Goal: Transaction & Acquisition: Purchase product/service

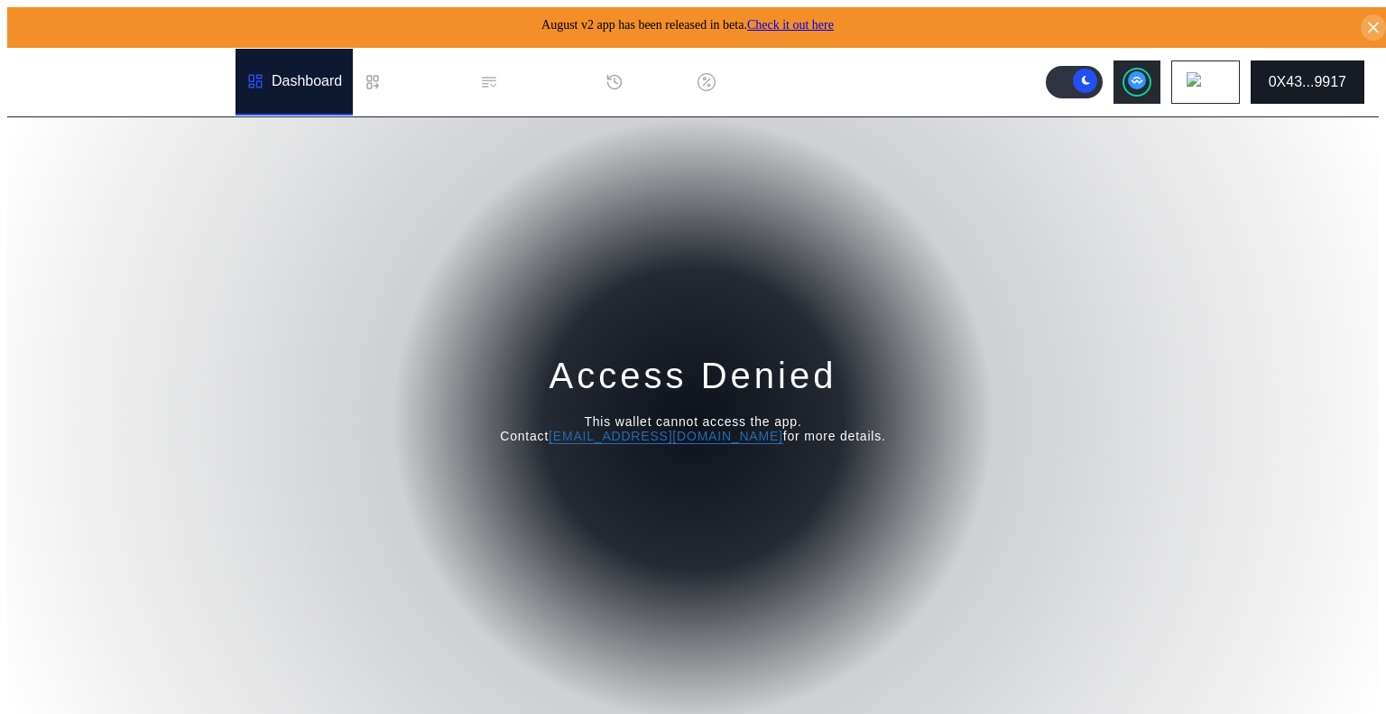
click at [1312, 86] on button "0X43...9917" at bounding box center [1308, 81] width 114 height 43
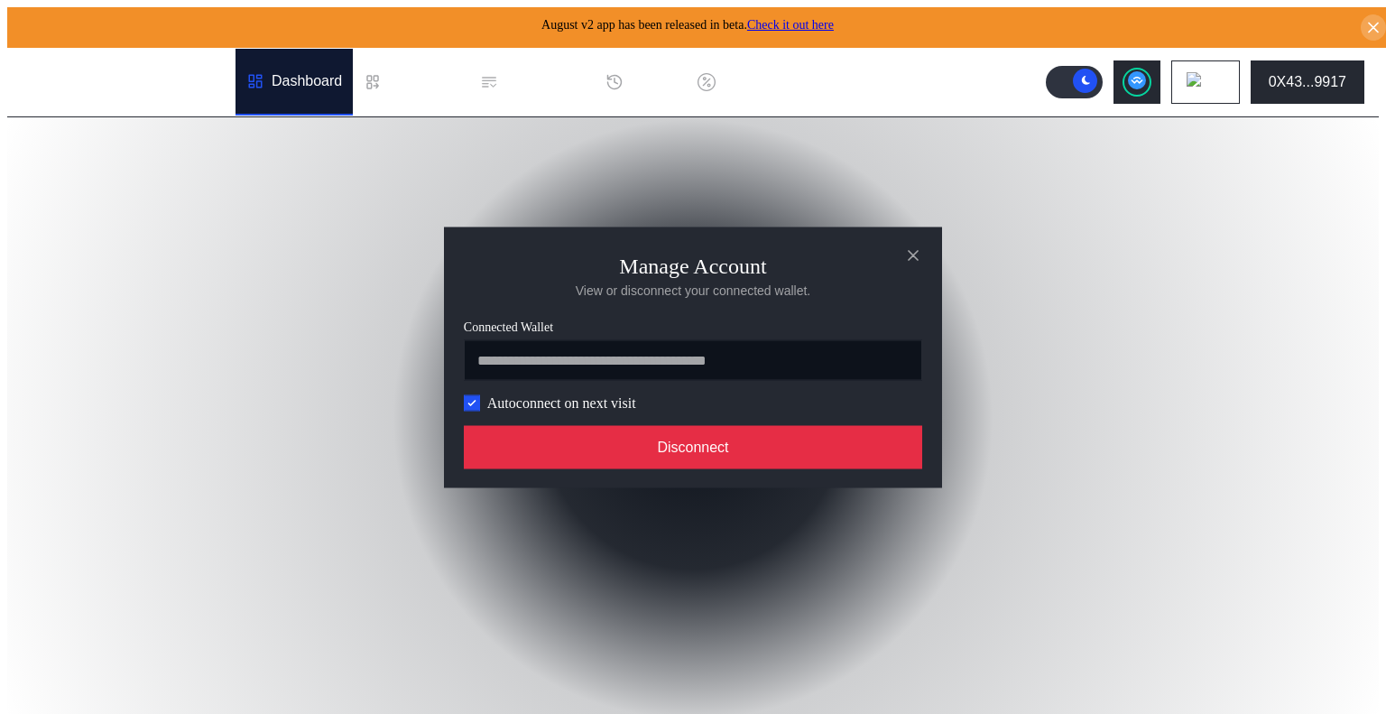
click at [801, 441] on button "Disconnect" at bounding box center [693, 446] width 459 height 43
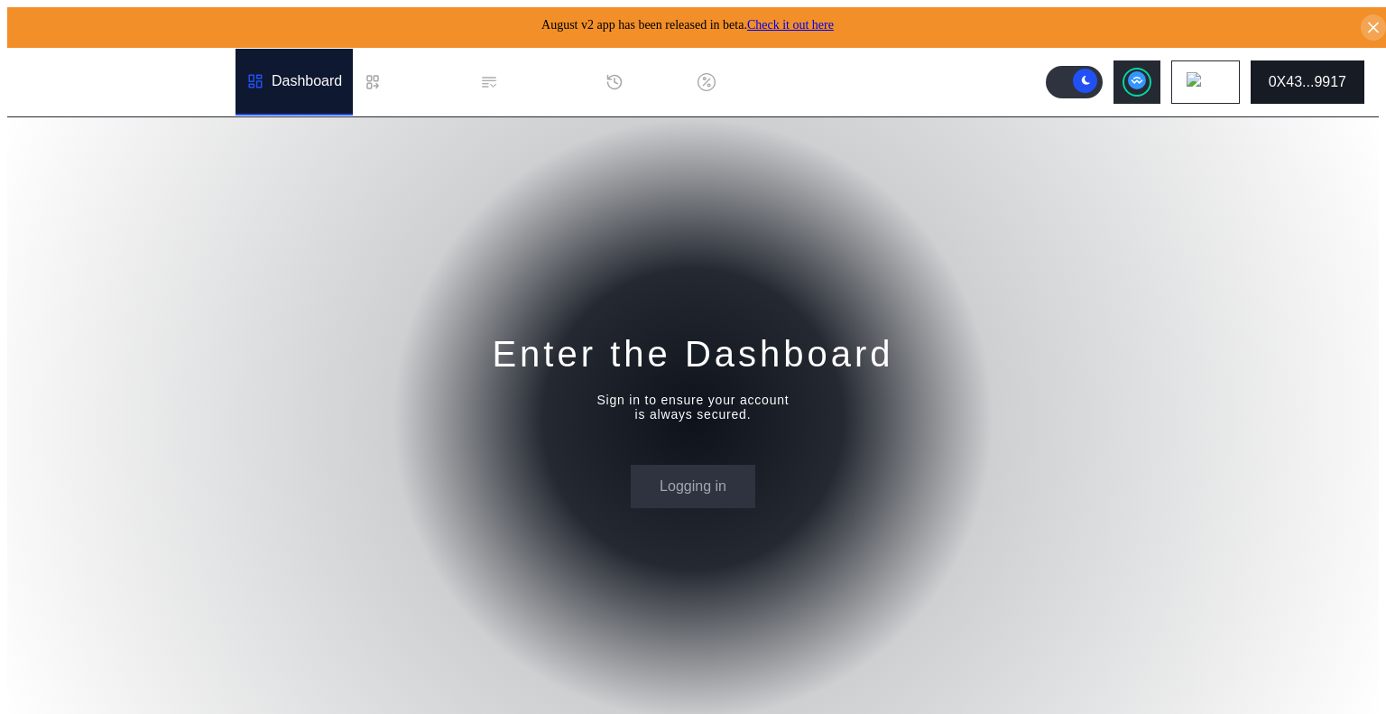
click at [1302, 79] on div "0X43...9917" at bounding box center [1308, 82] width 78 height 16
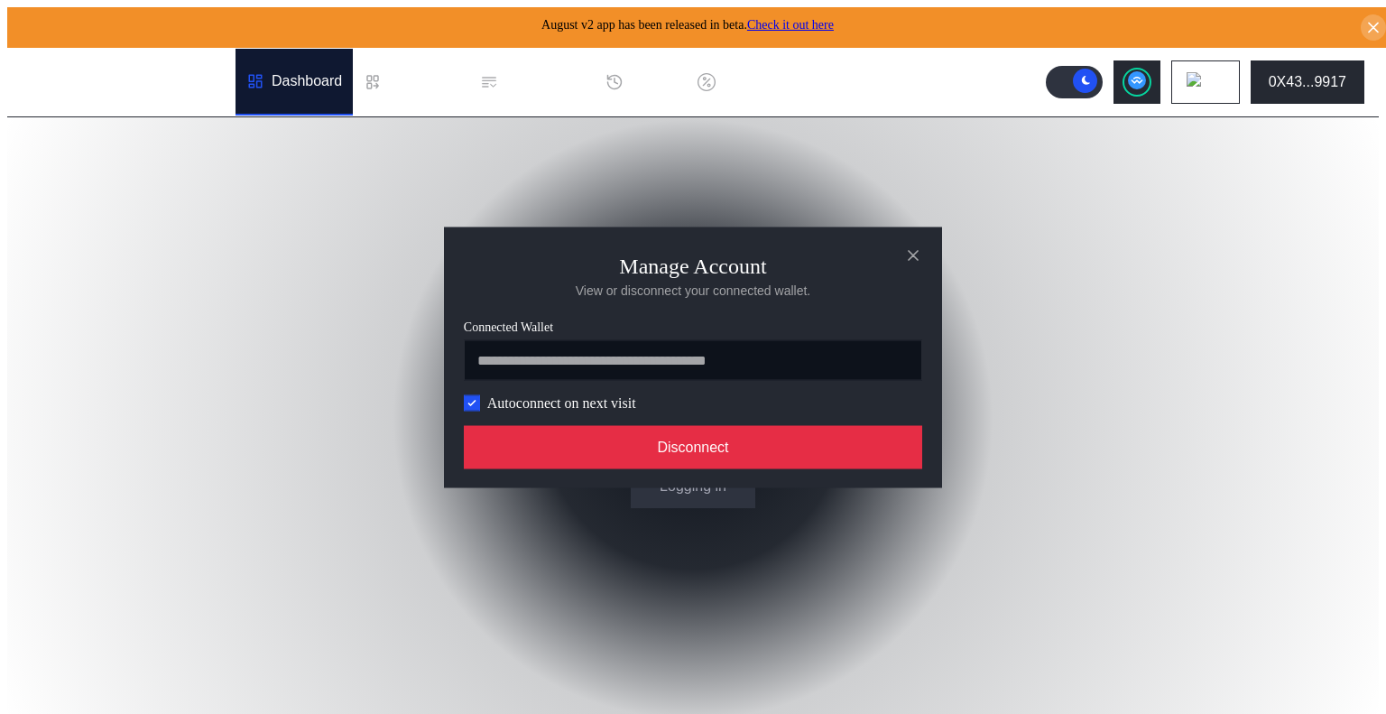
click at [727, 451] on button "Disconnect" at bounding box center [693, 446] width 459 height 43
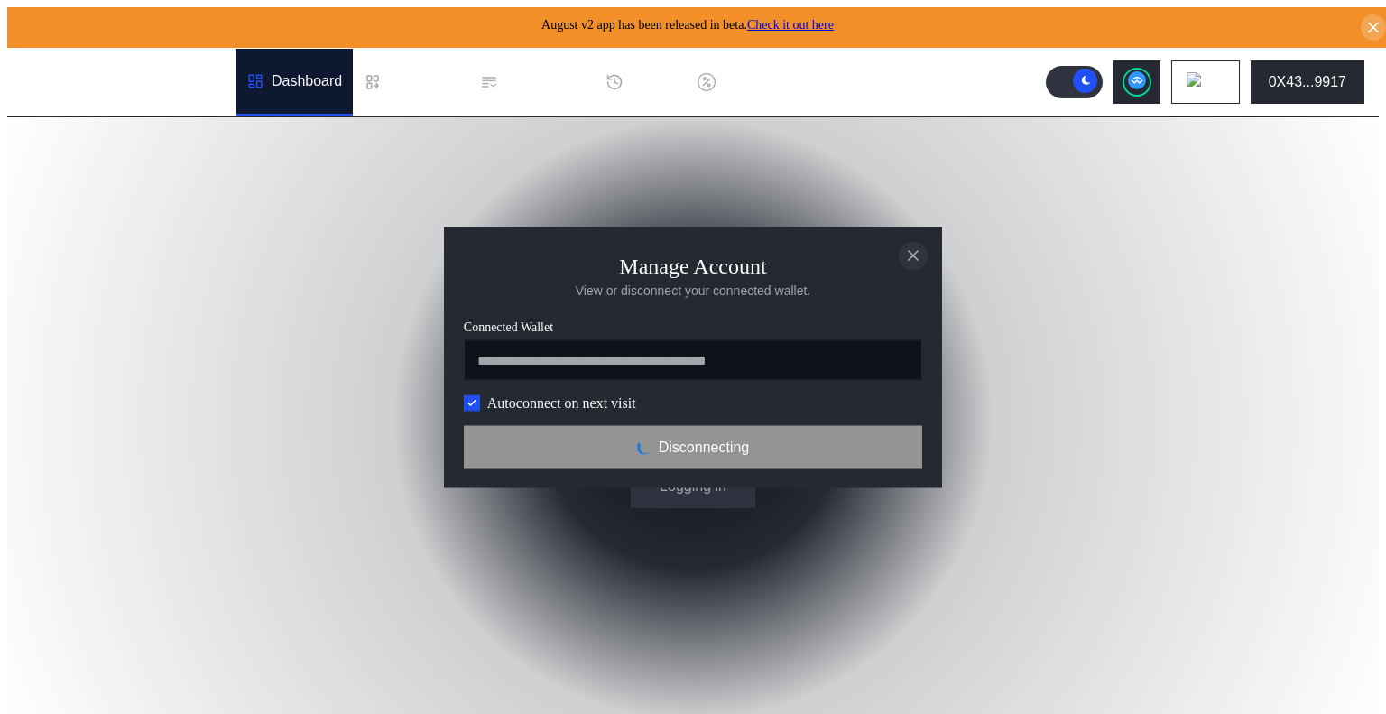
click at [917, 251] on icon "close modal" at bounding box center [913, 255] width 9 height 9
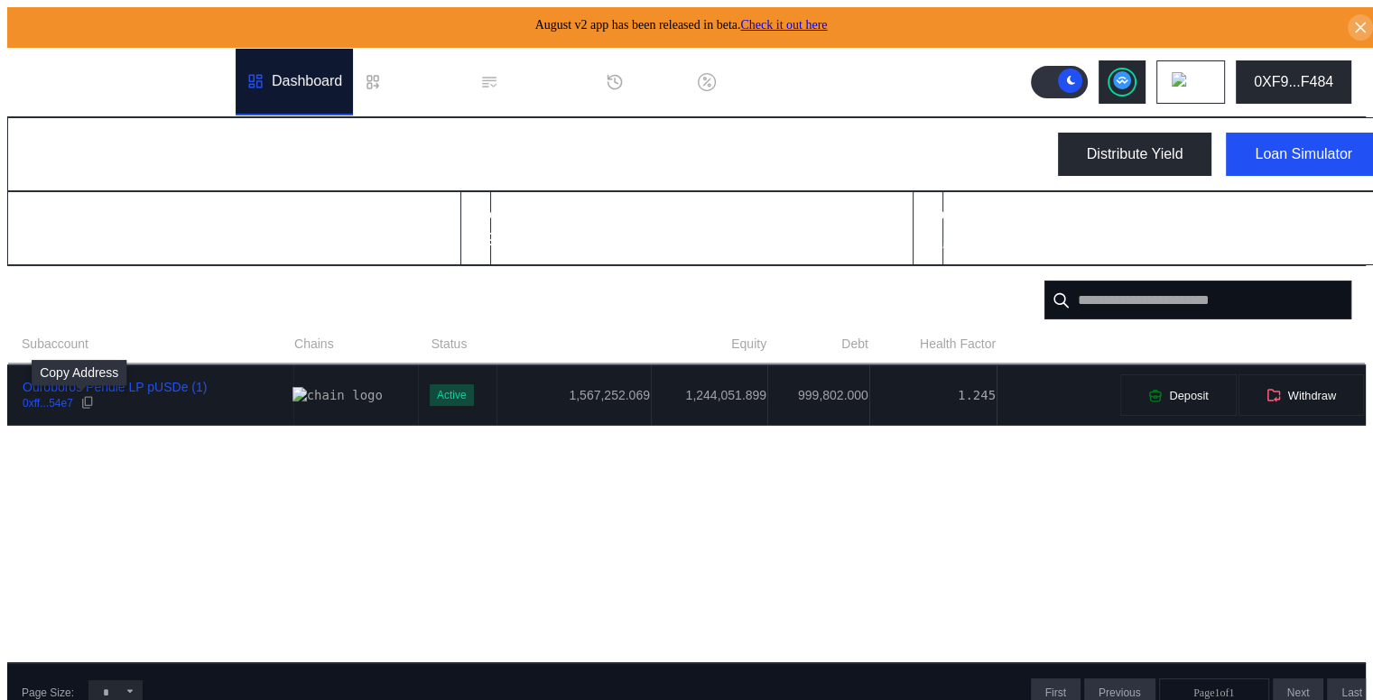
click at [80, 396] on icon at bounding box center [87, 402] width 14 height 14
click at [541, 396] on td "1,567,252.069" at bounding box center [573, 396] width 154 height 60
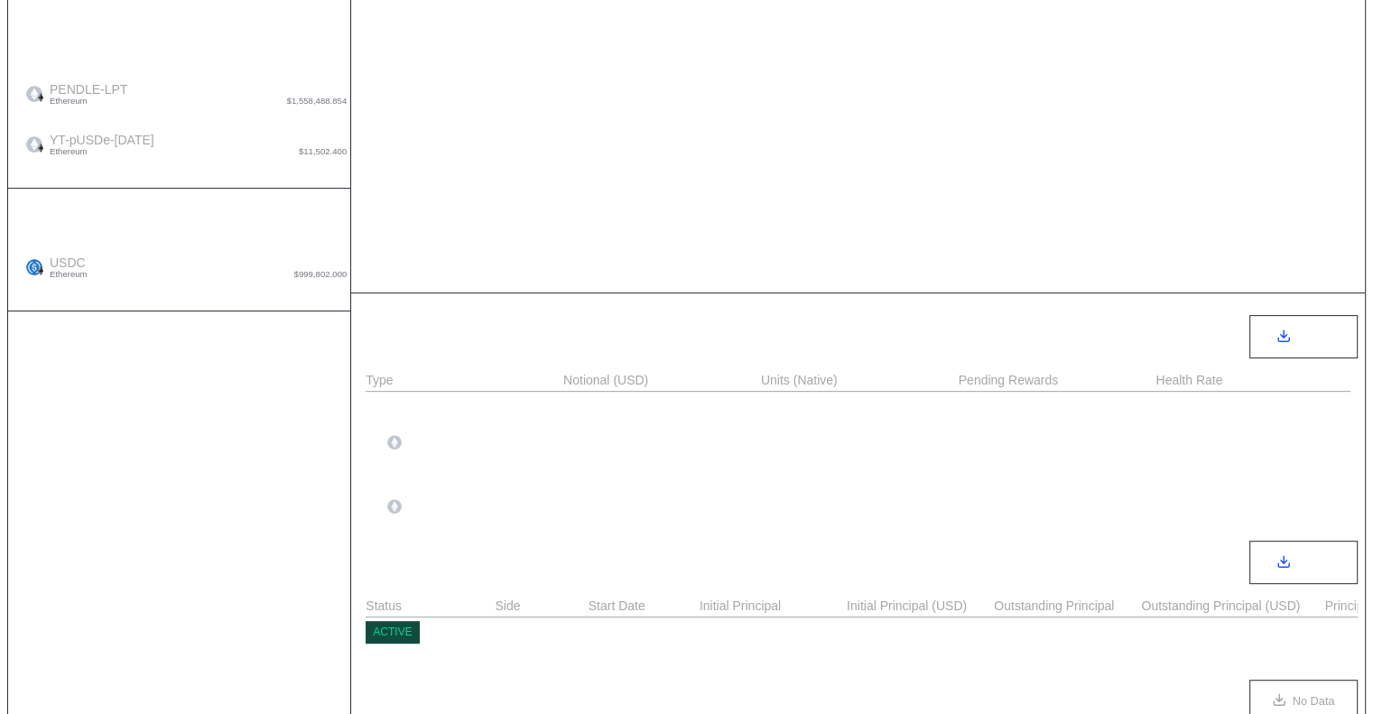
scroll to position [722, 0]
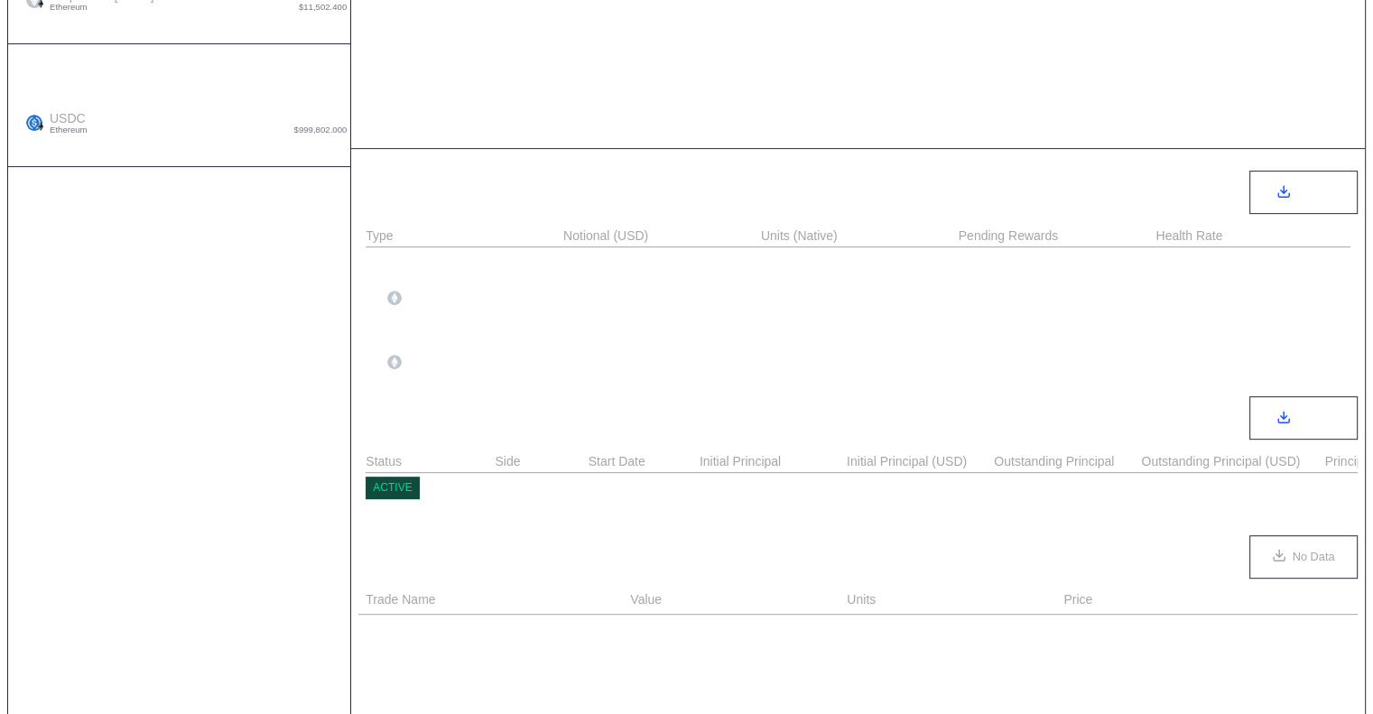
select select "*"
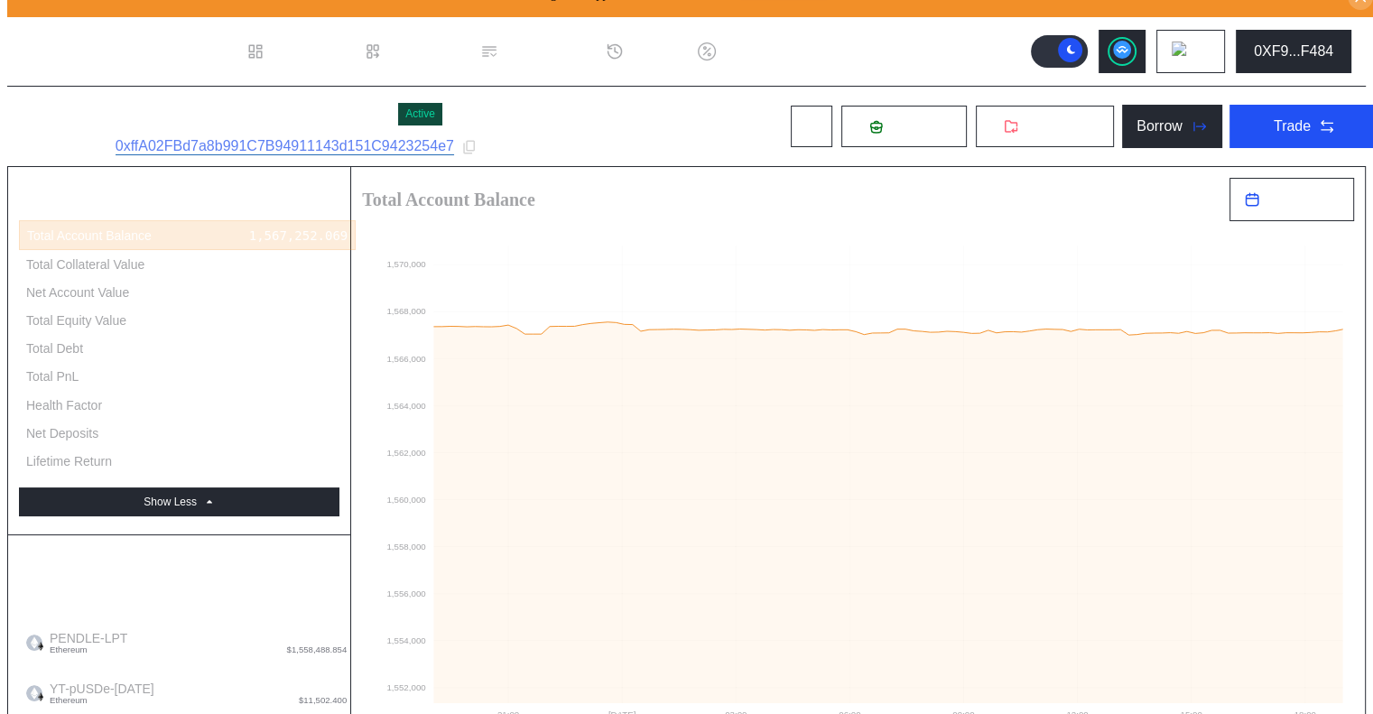
scroll to position [0, 0]
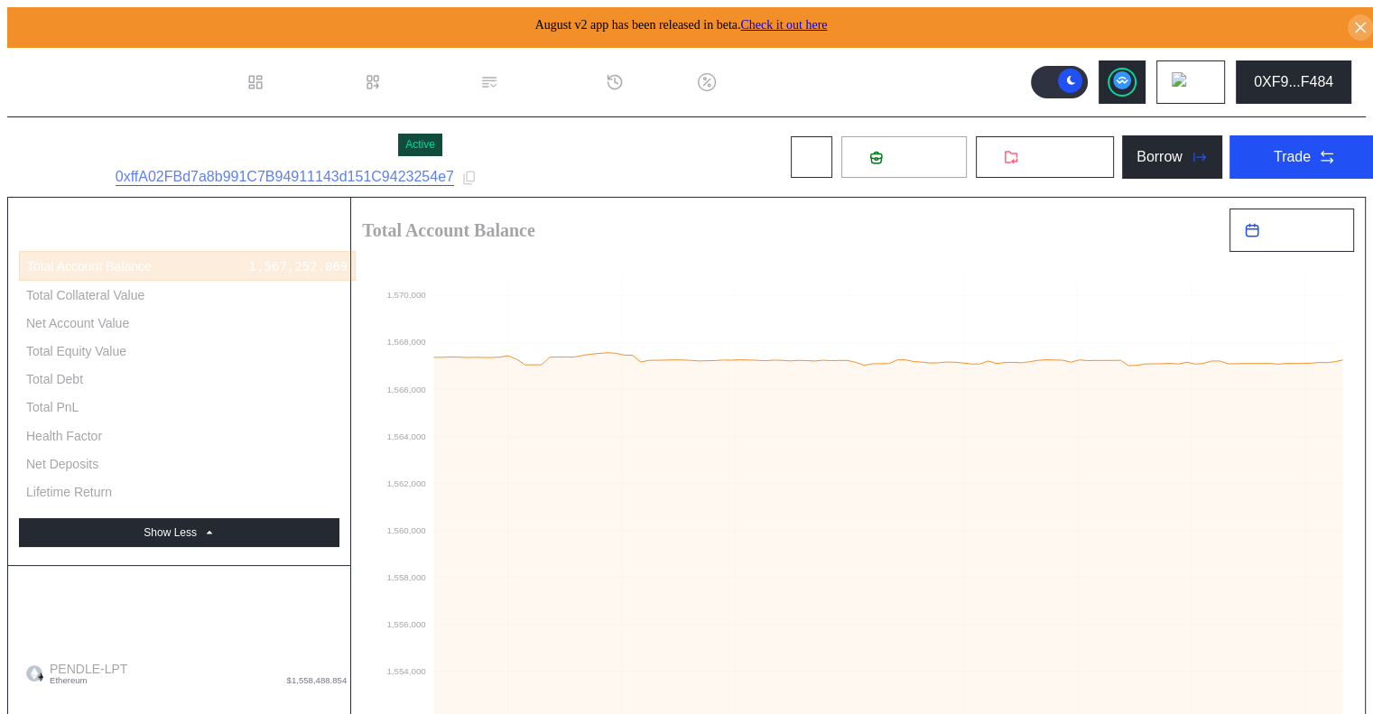
click at [890, 159] on span "Deposit" at bounding box center [914, 157] width 49 height 16
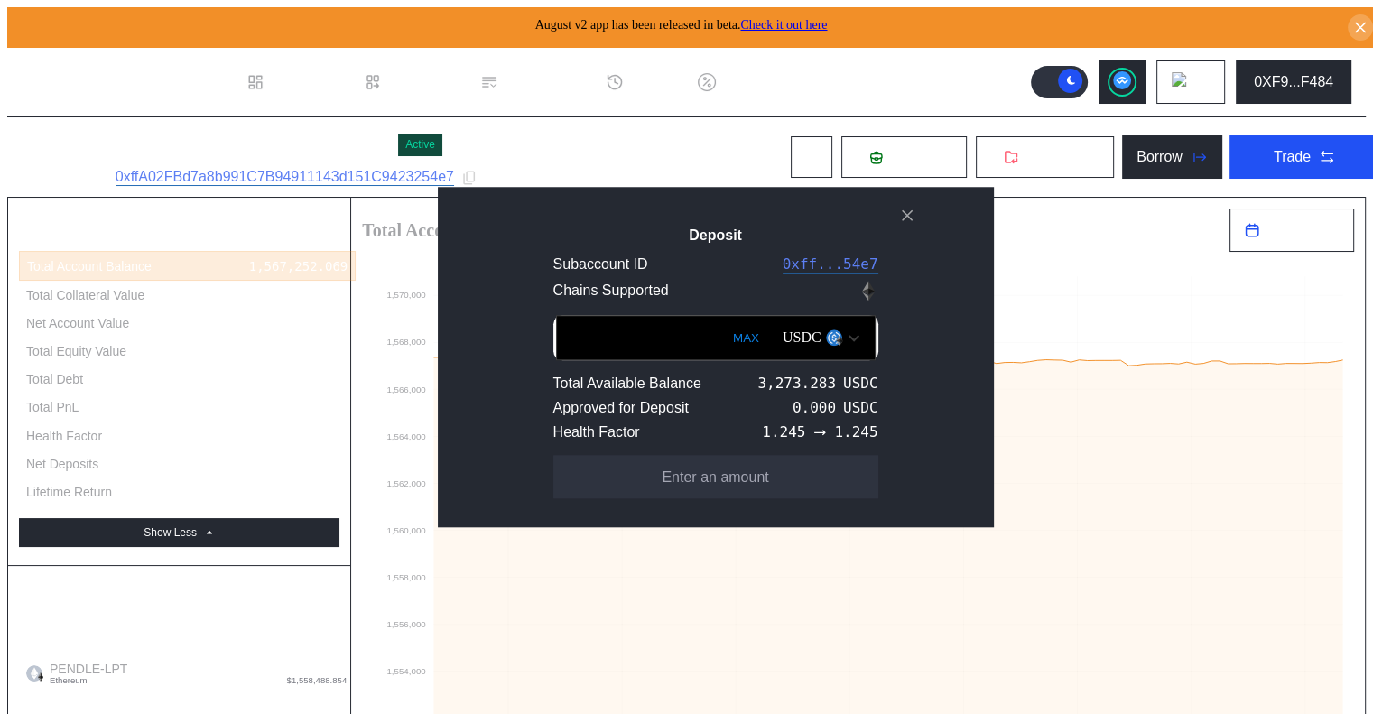
click at [727, 337] on button "MAX" at bounding box center [745, 338] width 37 height 42
type input "**********"
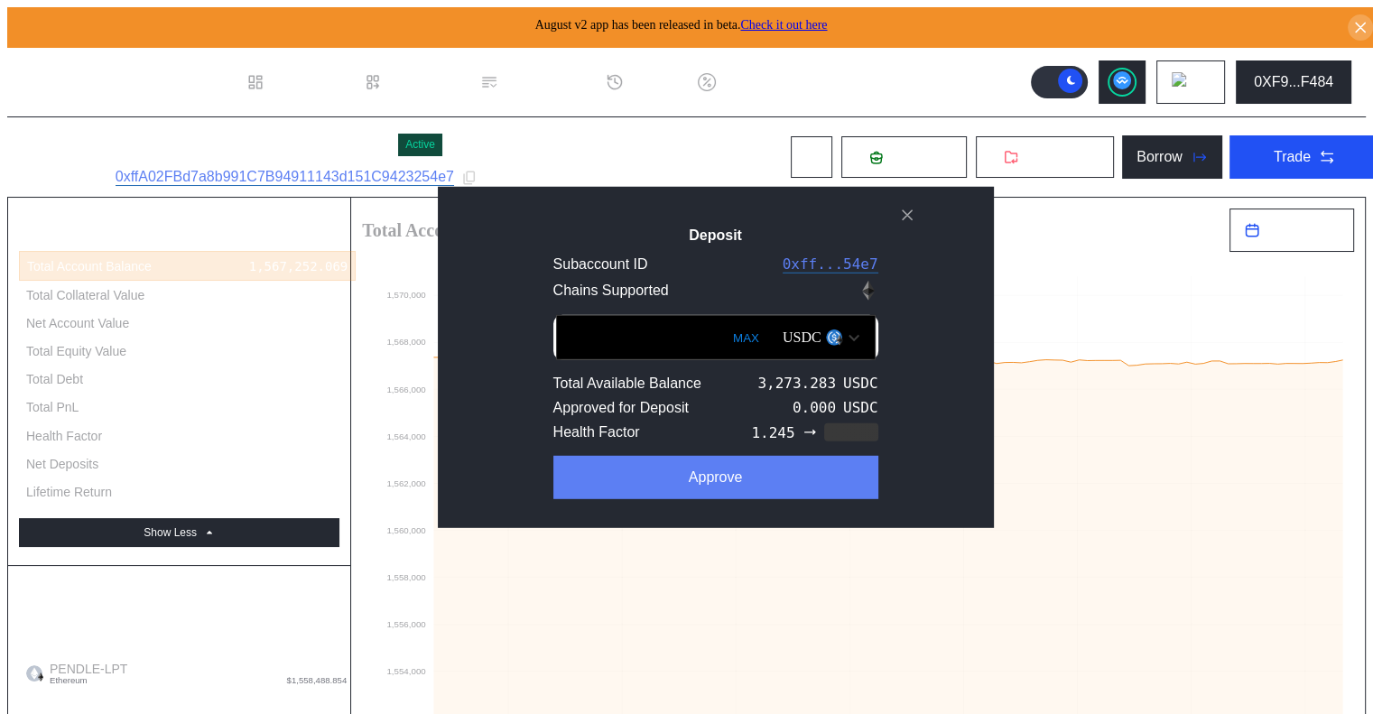
click at [692, 484] on button "Approve" at bounding box center [715, 477] width 325 height 43
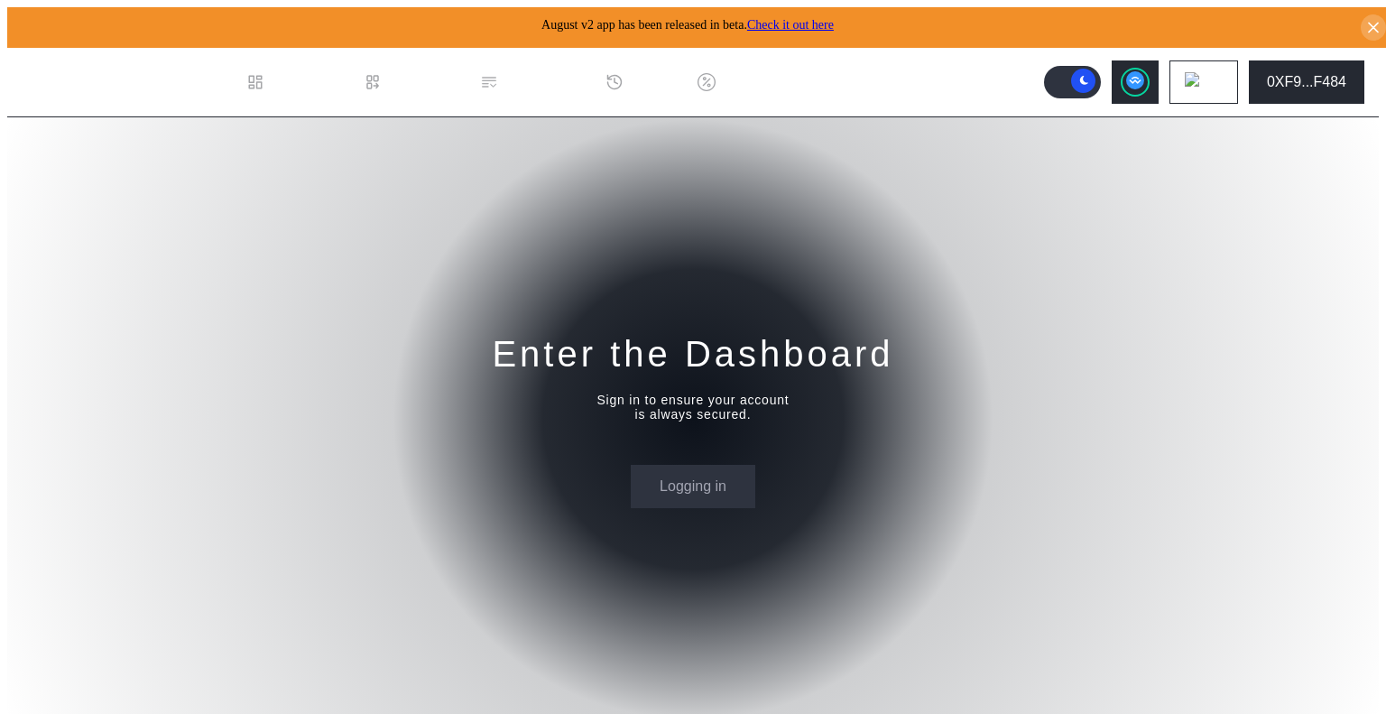
select select "*"
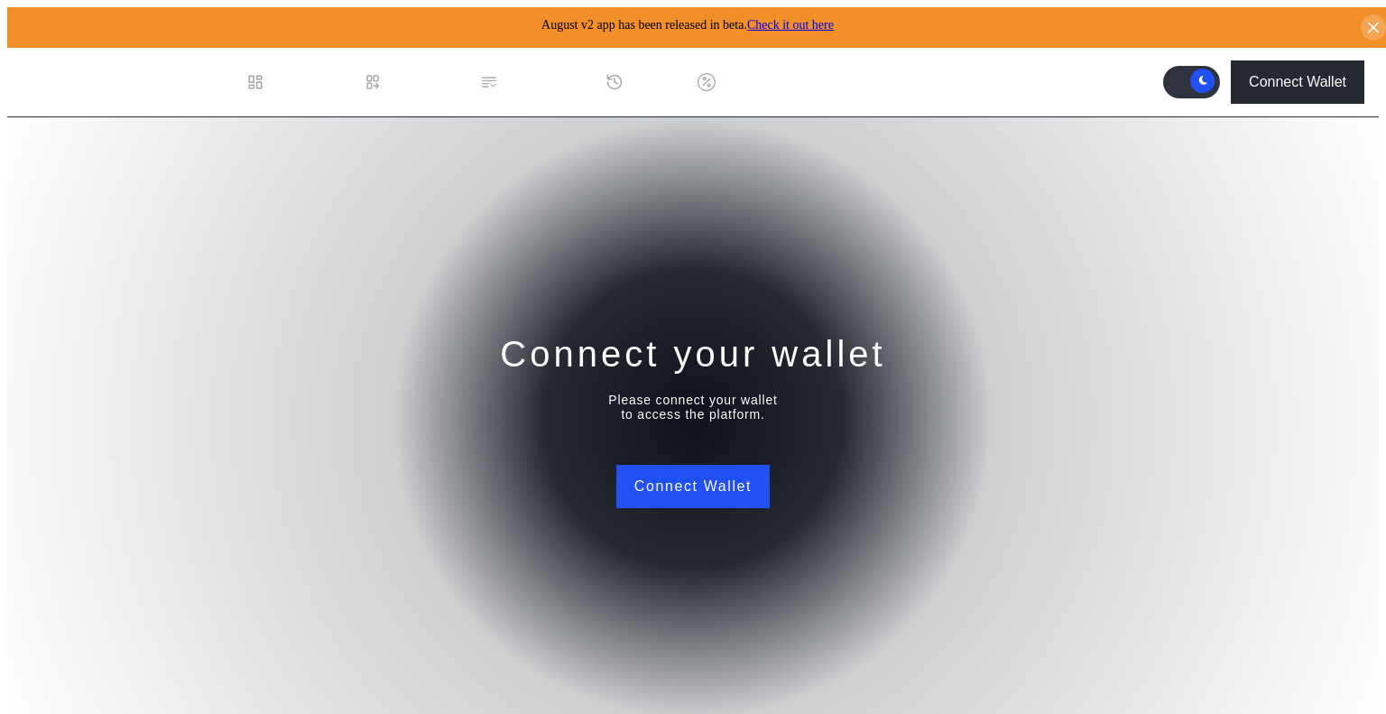
click at [1285, 79] on div "Connect Wallet" at bounding box center [1297, 82] width 97 height 16
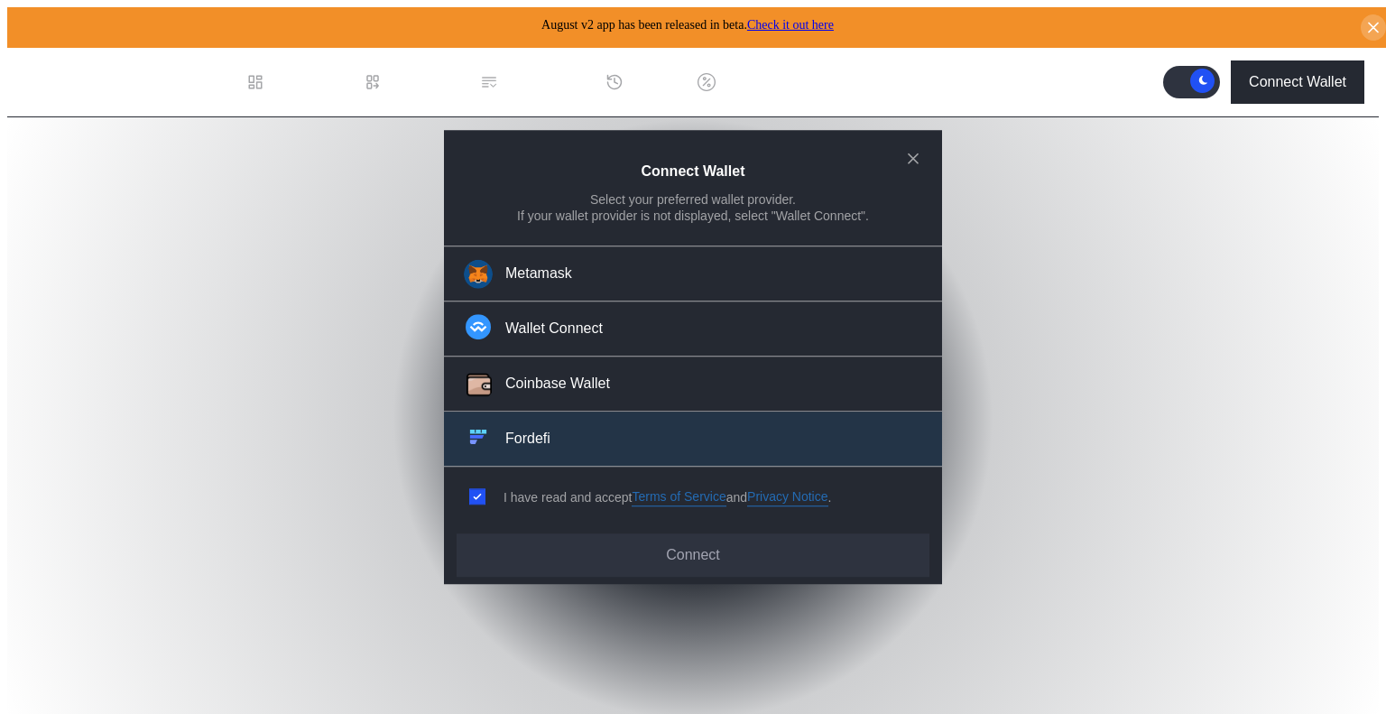
click at [535, 422] on button "Fordefi" at bounding box center [693, 439] width 498 height 55
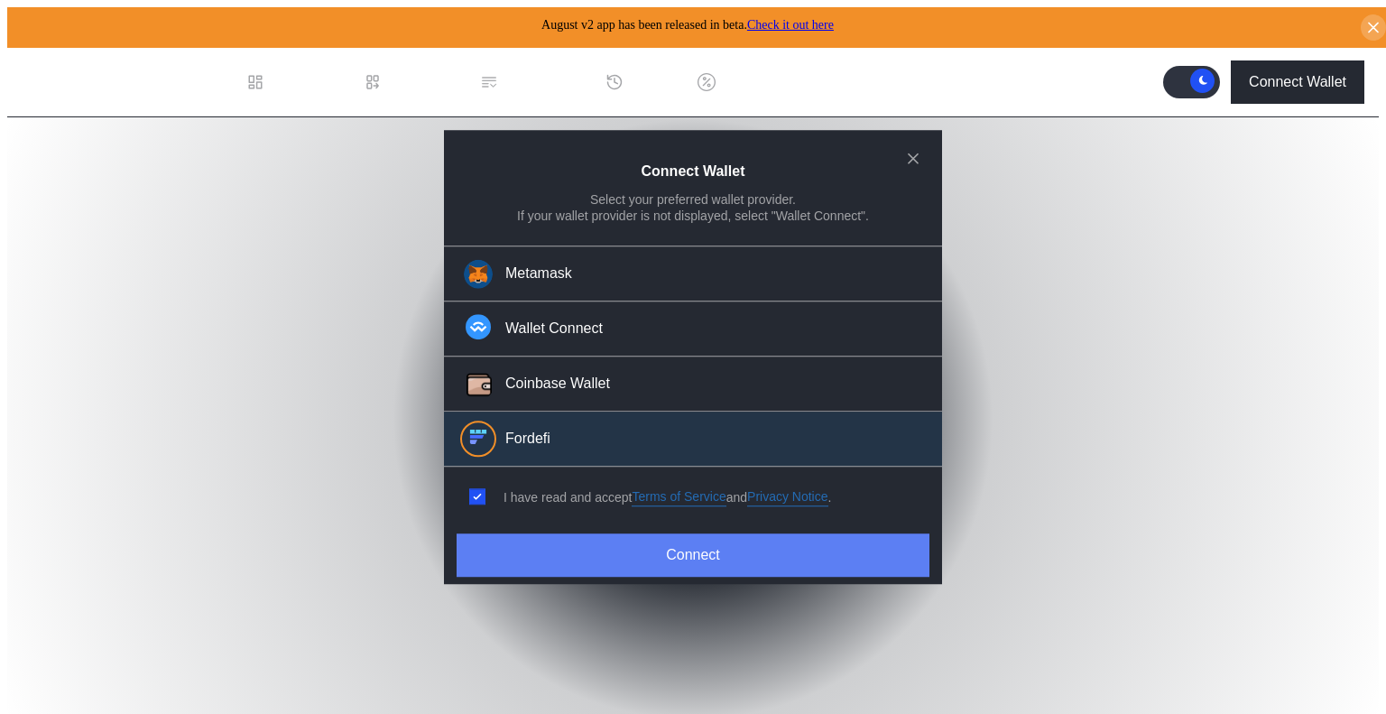
click at [698, 552] on button "Connect" at bounding box center [693, 554] width 473 height 43
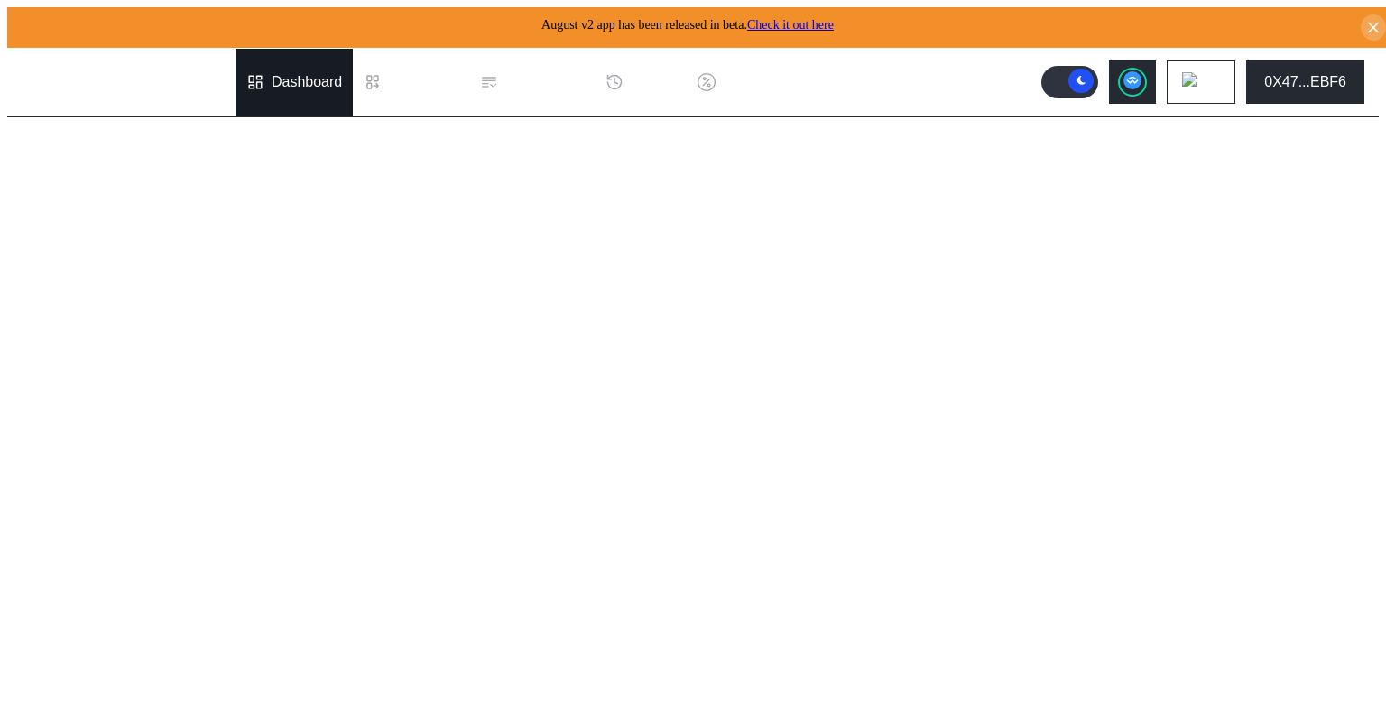
click at [314, 61] on div "Dashboard" at bounding box center [294, 82] width 117 height 67
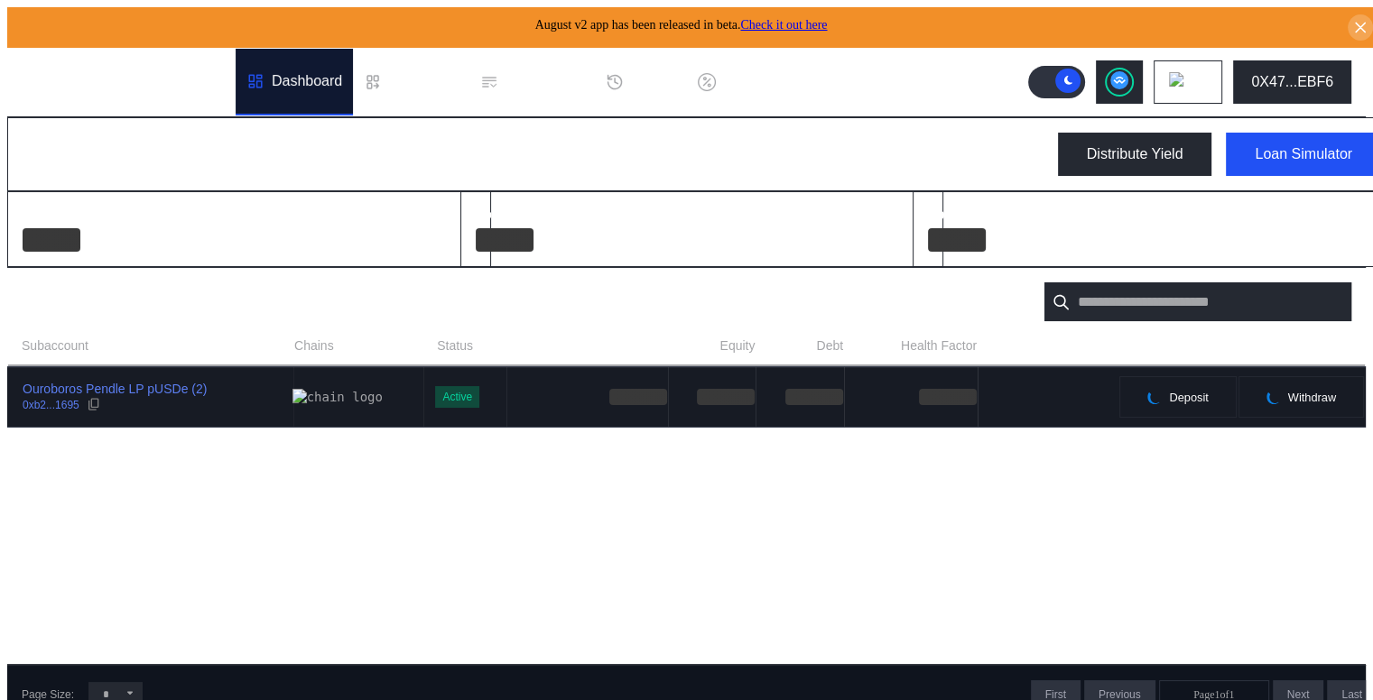
click at [205, 401] on div "Ouroboros Pendle LP pUSDe (2) 0xb2...1695" at bounding box center [150, 397] width 284 height 32
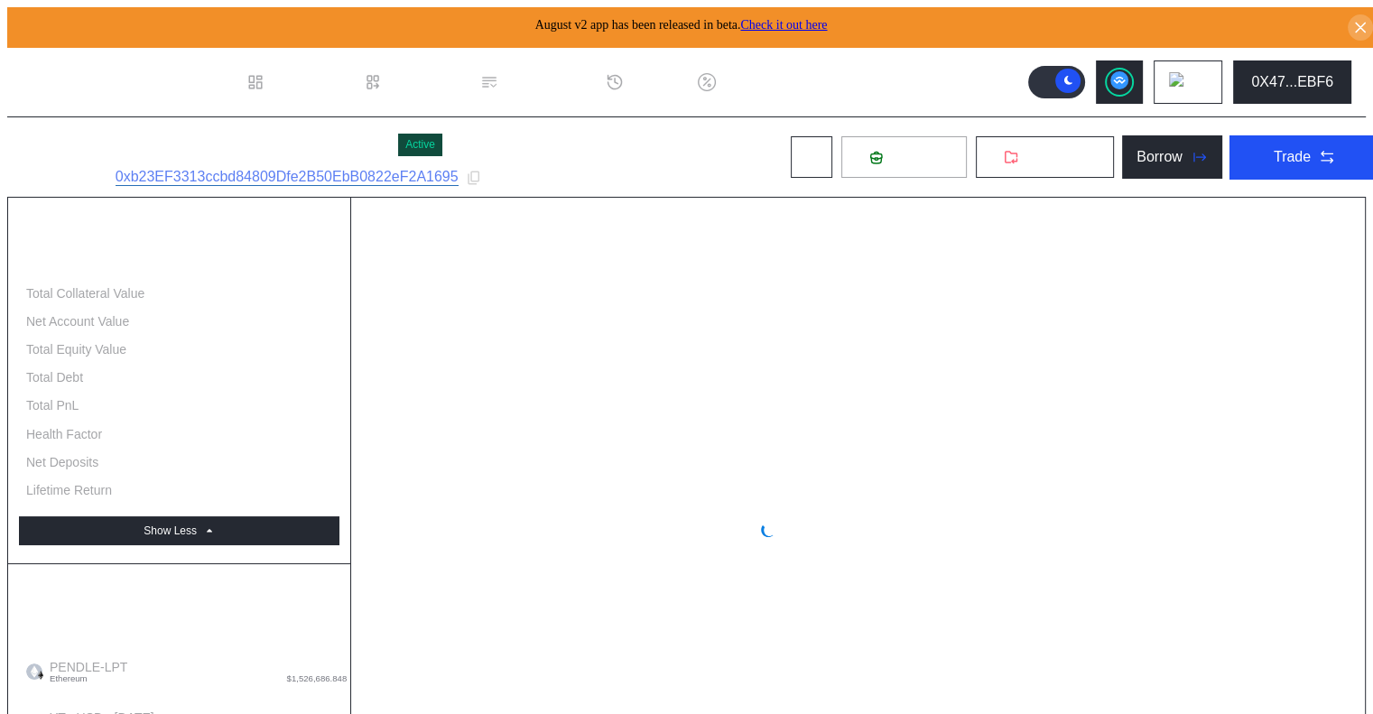
click at [890, 159] on span "Deposit" at bounding box center [914, 157] width 49 height 16
select select "*"
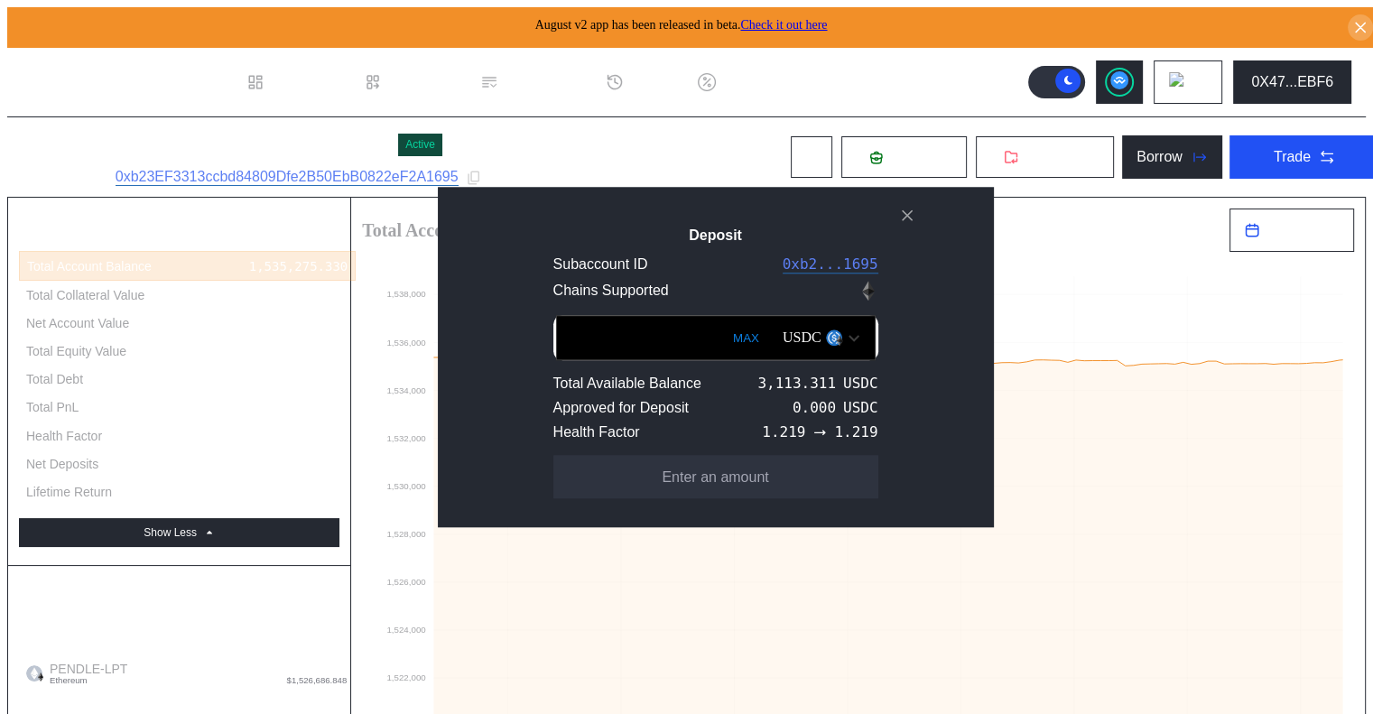
click at [735, 336] on button "MAX" at bounding box center [745, 338] width 37 height 42
type input "**********"
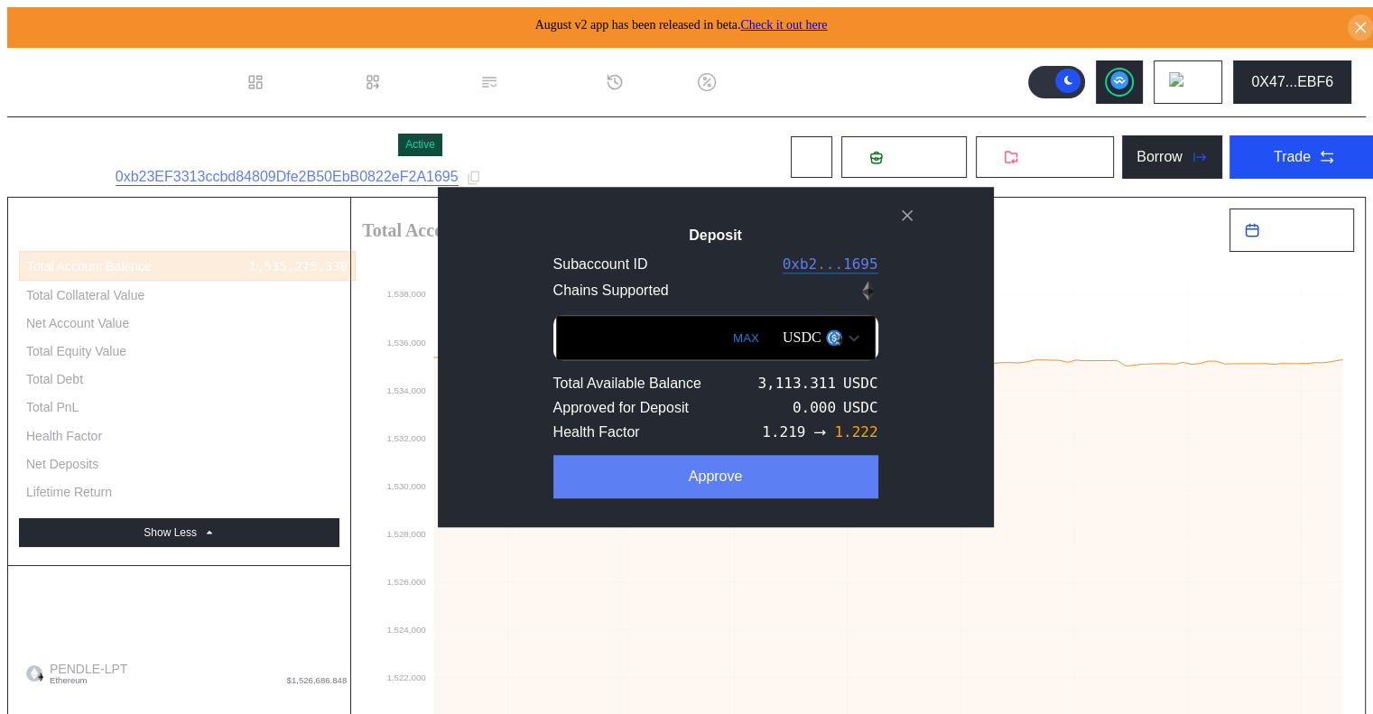
click at [695, 491] on button "Approve" at bounding box center [715, 476] width 325 height 43
click at [690, 486] on div "Deposit" at bounding box center [714, 477] width 49 height 16
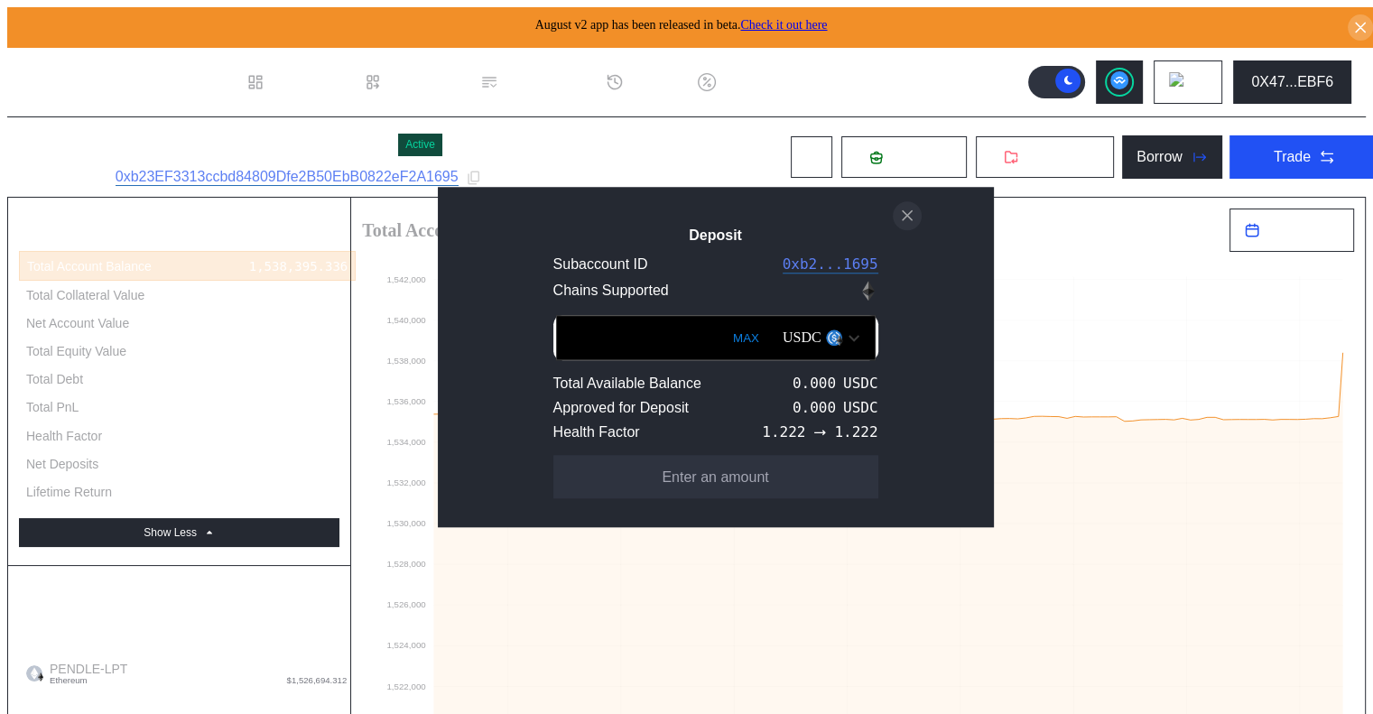
click at [906, 216] on icon "close modal" at bounding box center [907, 215] width 18 height 19
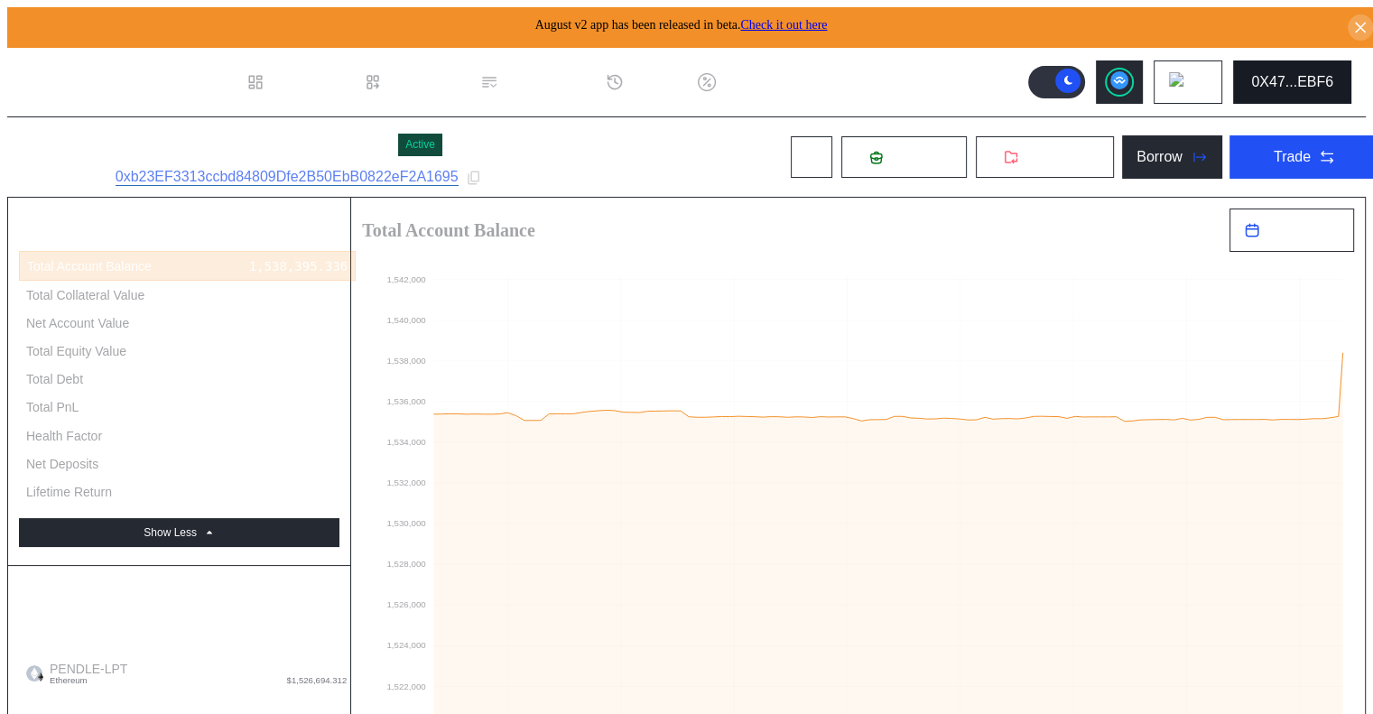
click at [1350, 79] on button "0X47...EBF6" at bounding box center [1292, 81] width 118 height 43
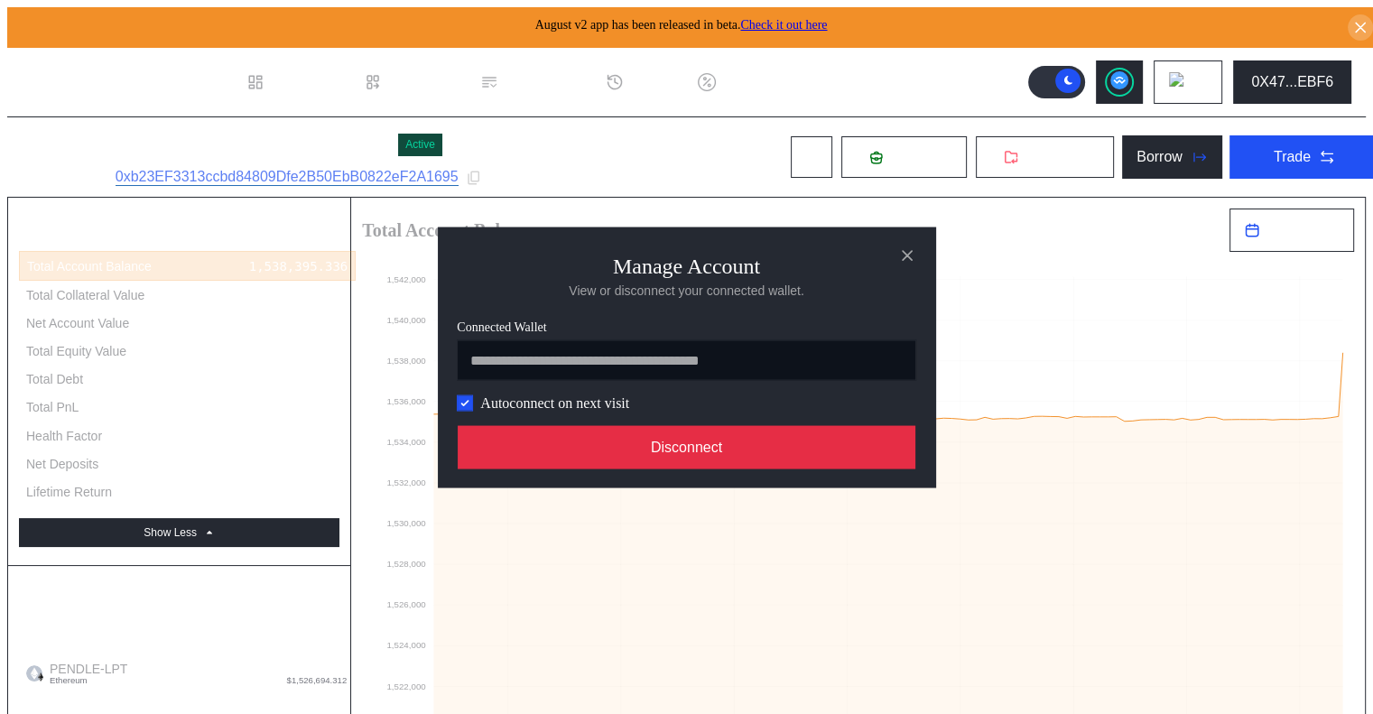
click at [758, 440] on button "Disconnect" at bounding box center [687, 446] width 459 height 43
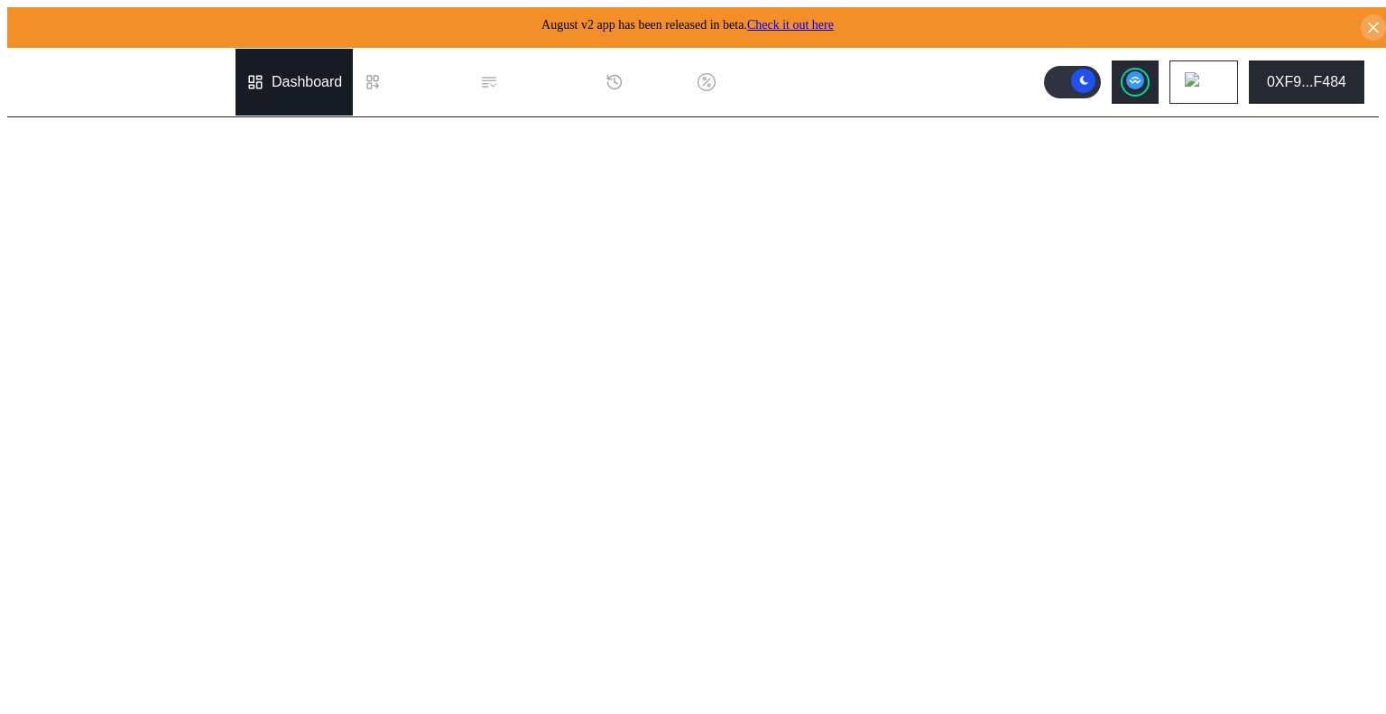
click at [329, 78] on div "Dashboard" at bounding box center [307, 82] width 70 height 16
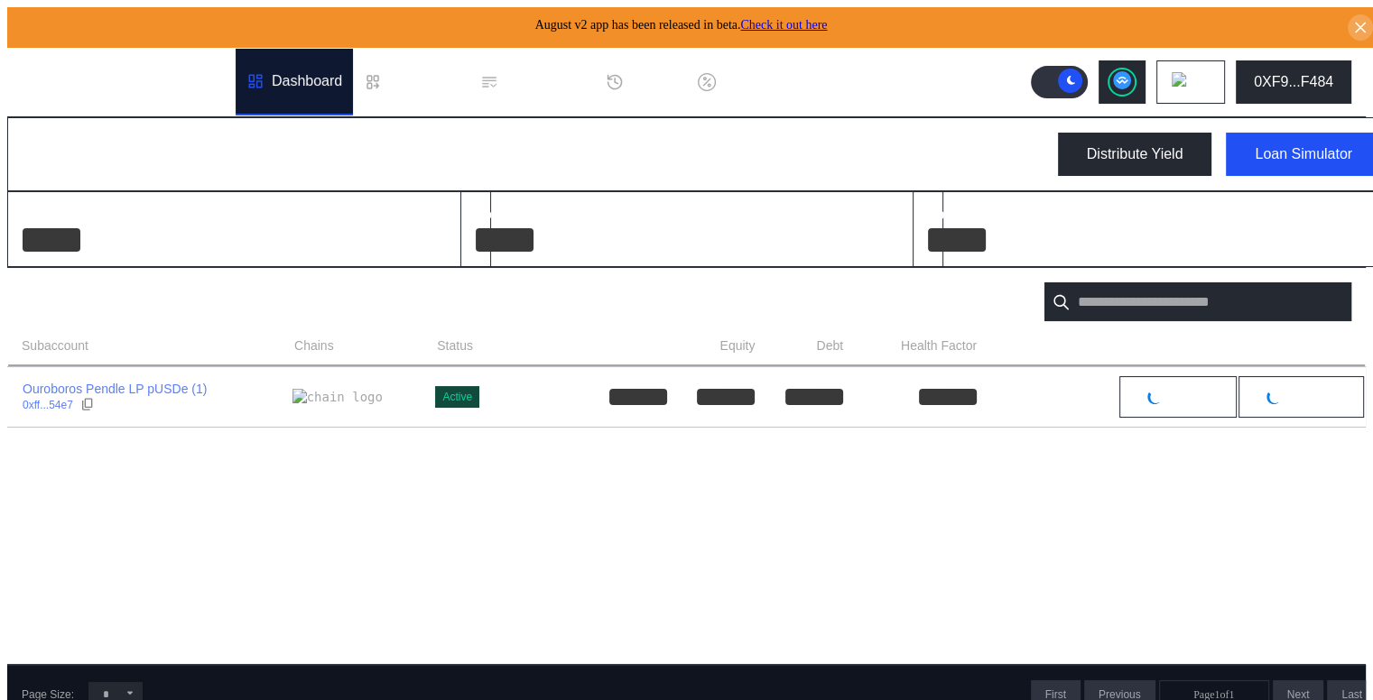
click at [329, 78] on div "Dashboard" at bounding box center [307, 81] width 70 height 16
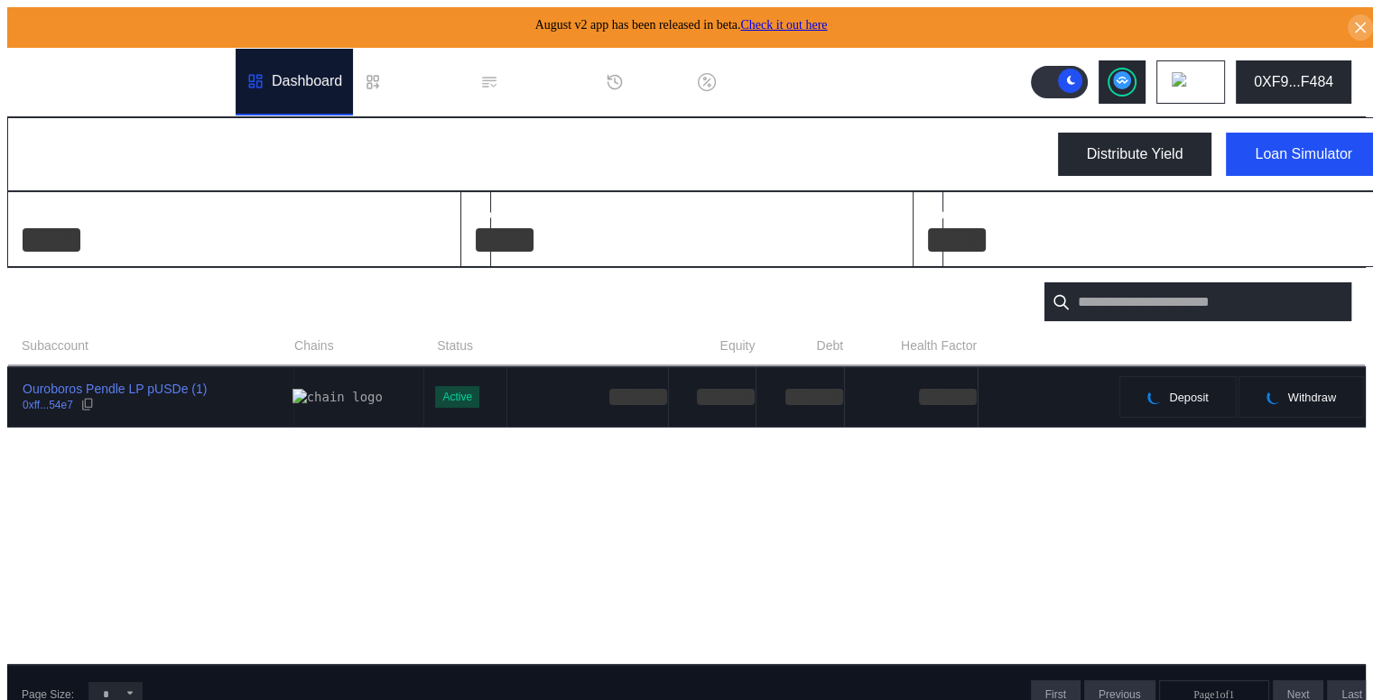
click at [237, 393] on div "Ouroboros Pendle LP pUSDe (1) 0xff...54e7" at bounding box center [150, 397] width 284 height 32
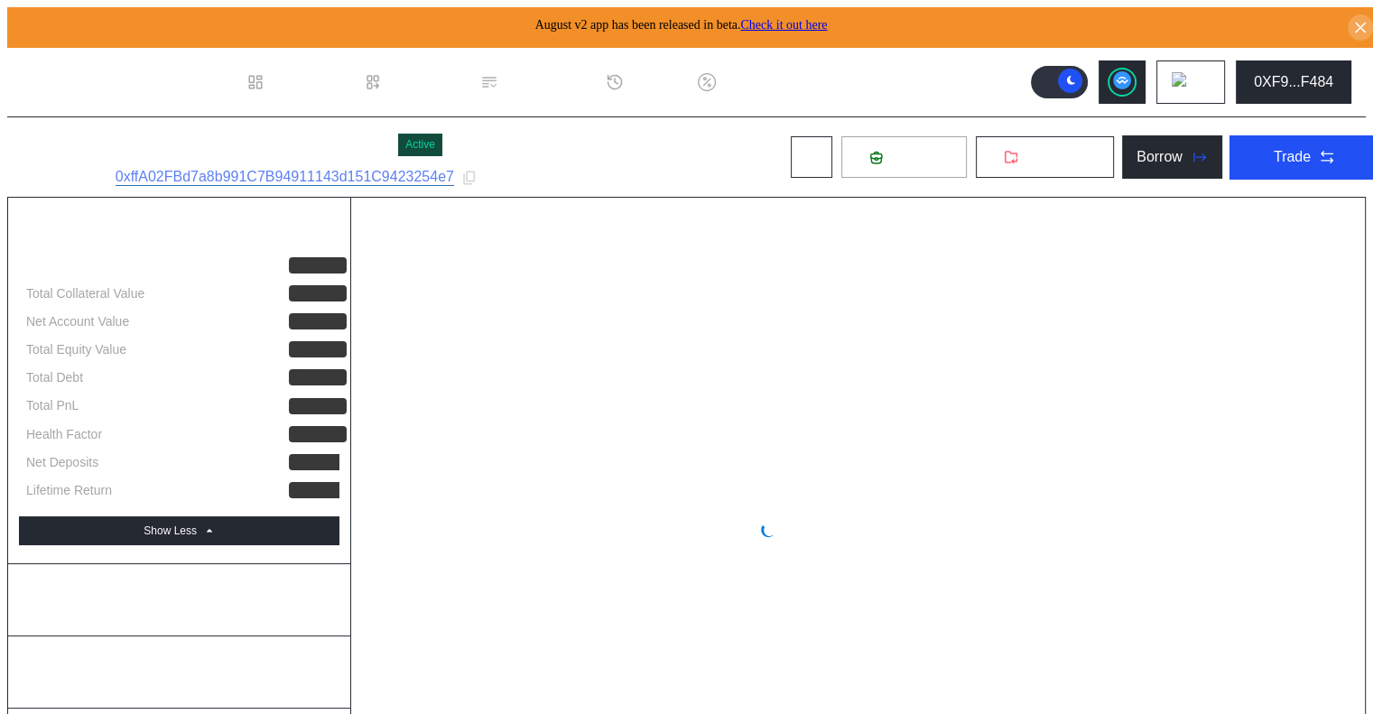
click at [890, 153] on span "Deposit" at bounding box center [914, 157] width 49 height 16
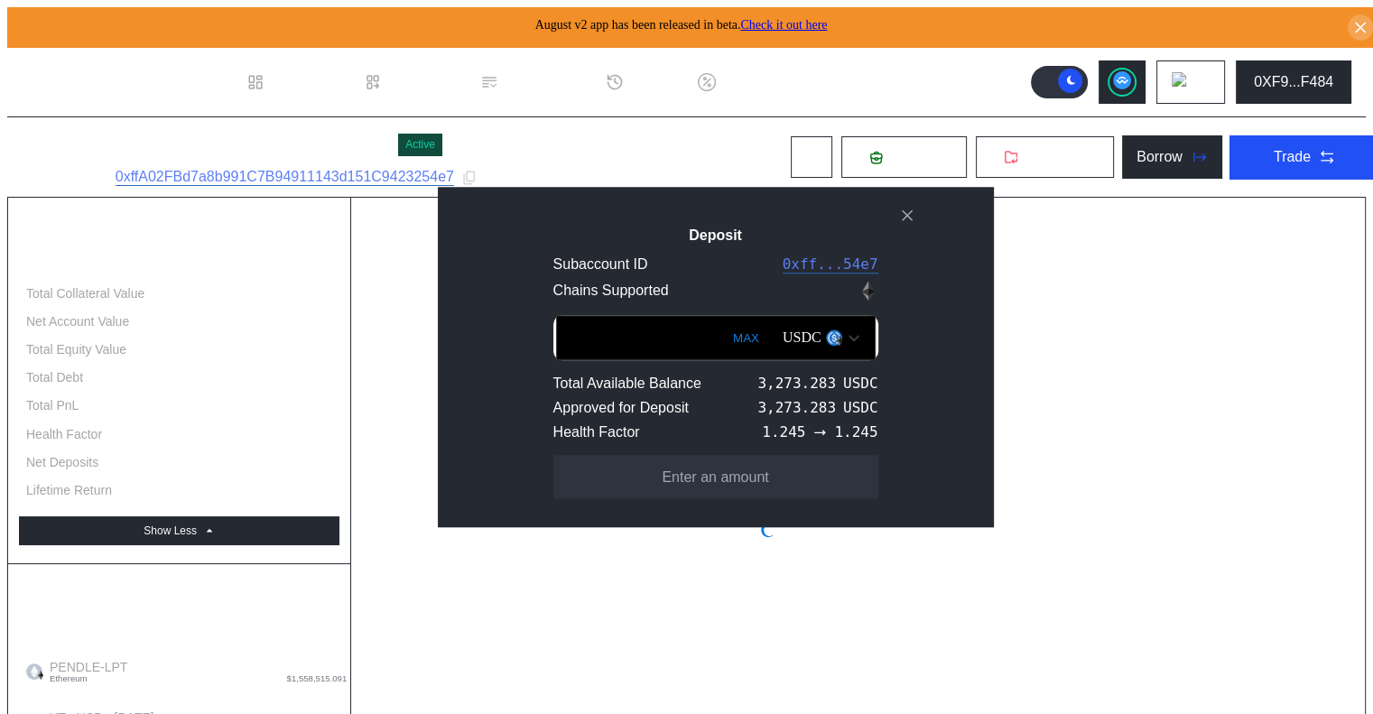
select select "*"
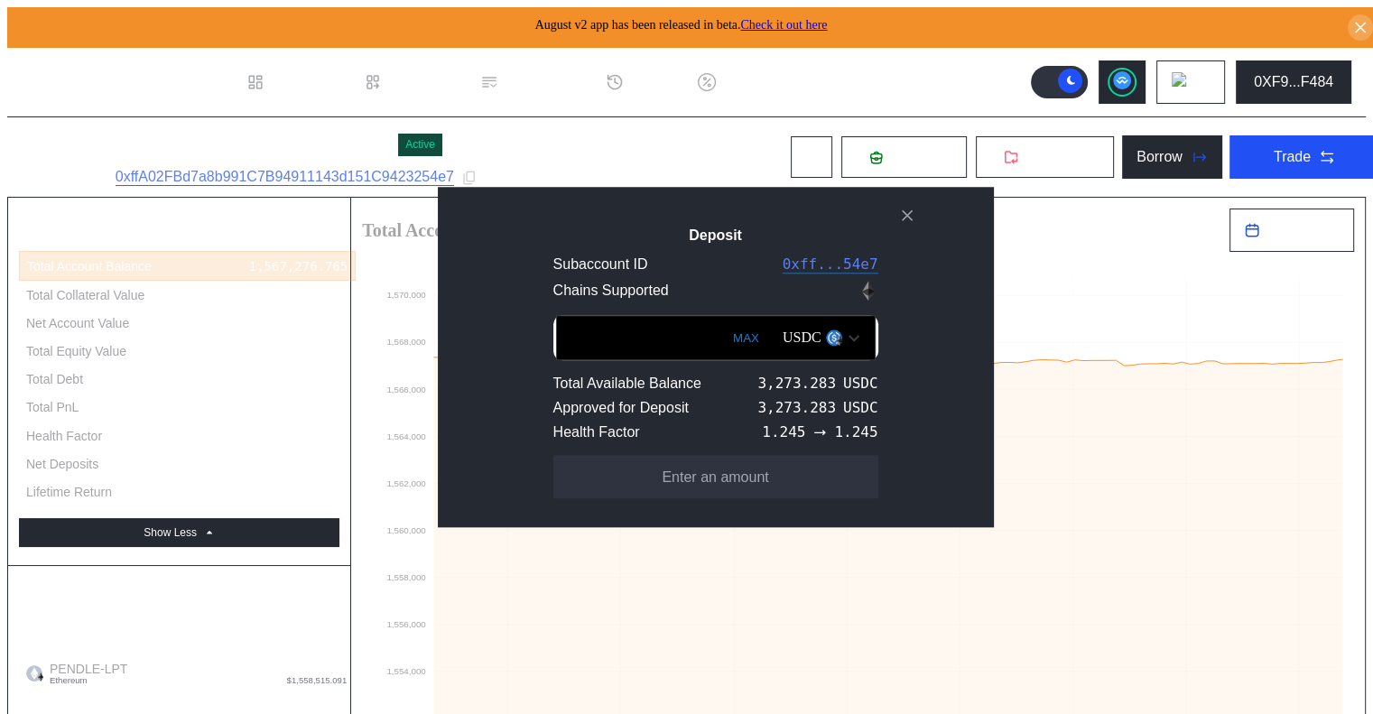
click at [727, 330] on button "MAX" at bounding box center [745, 338] width 37 height 42
type input "**********"
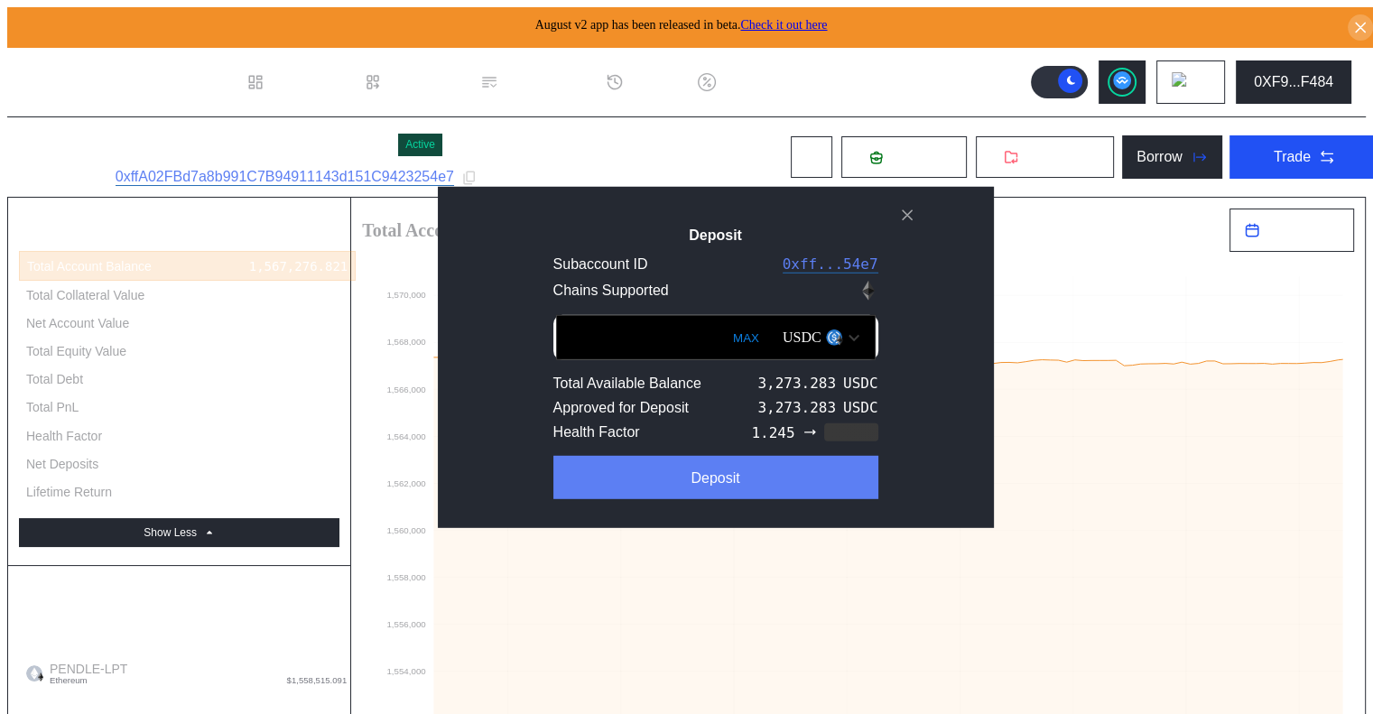
click at [703, 486] on div "Deposit" at bounding box center [714, 478] width 49 height 16
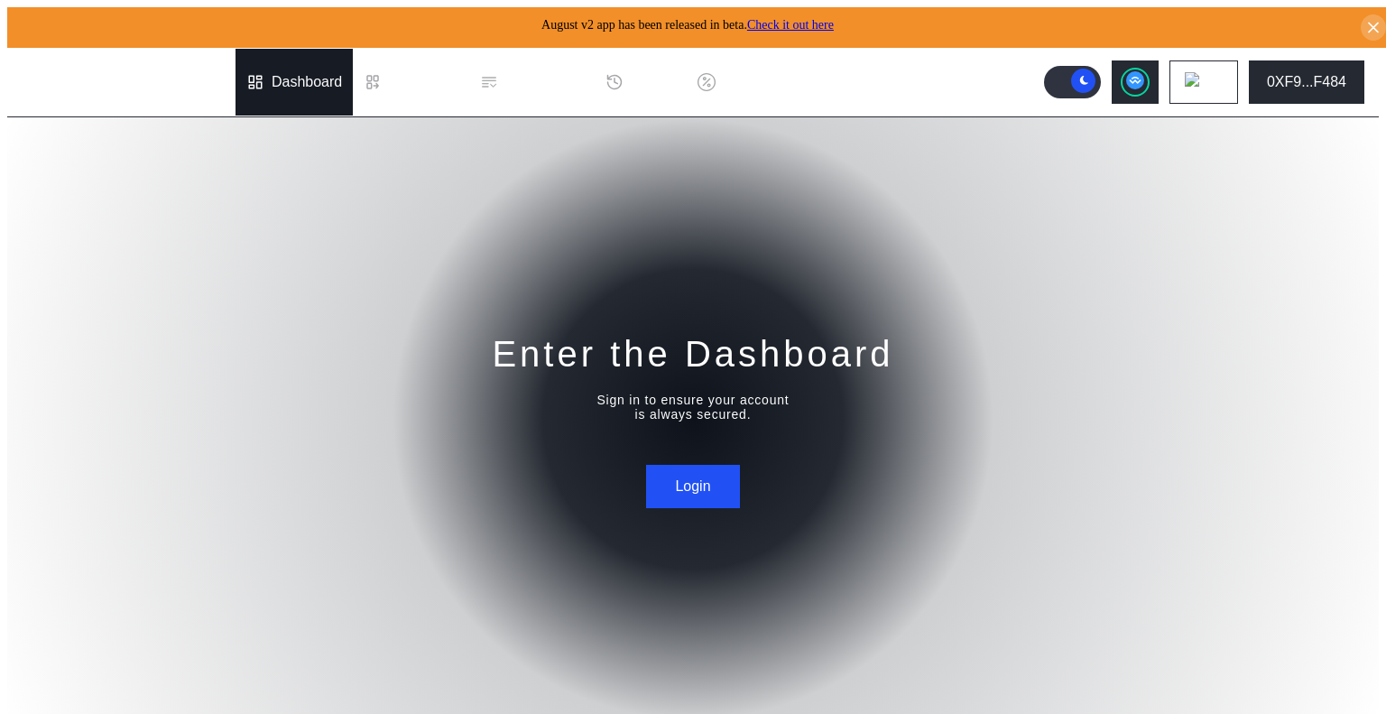
click at [329, 74] on div "Dashboard" at bounding box center [307, 82] width 70 height 16
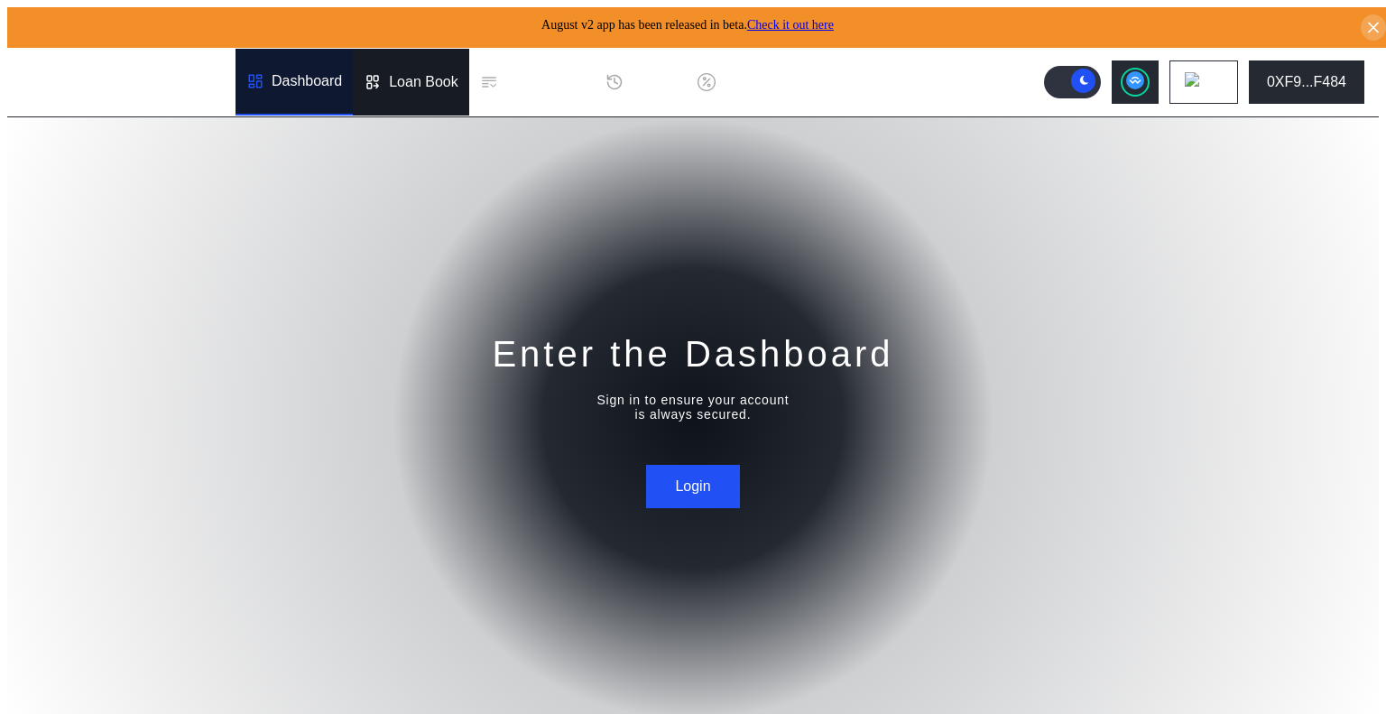
click at [431, 75] on div "Loan Book" at bounding box center [424, 82] width 70 height 16
click at [304, 76] on div "Dashboard" at bounding box center [307, 82] width 70 height 16
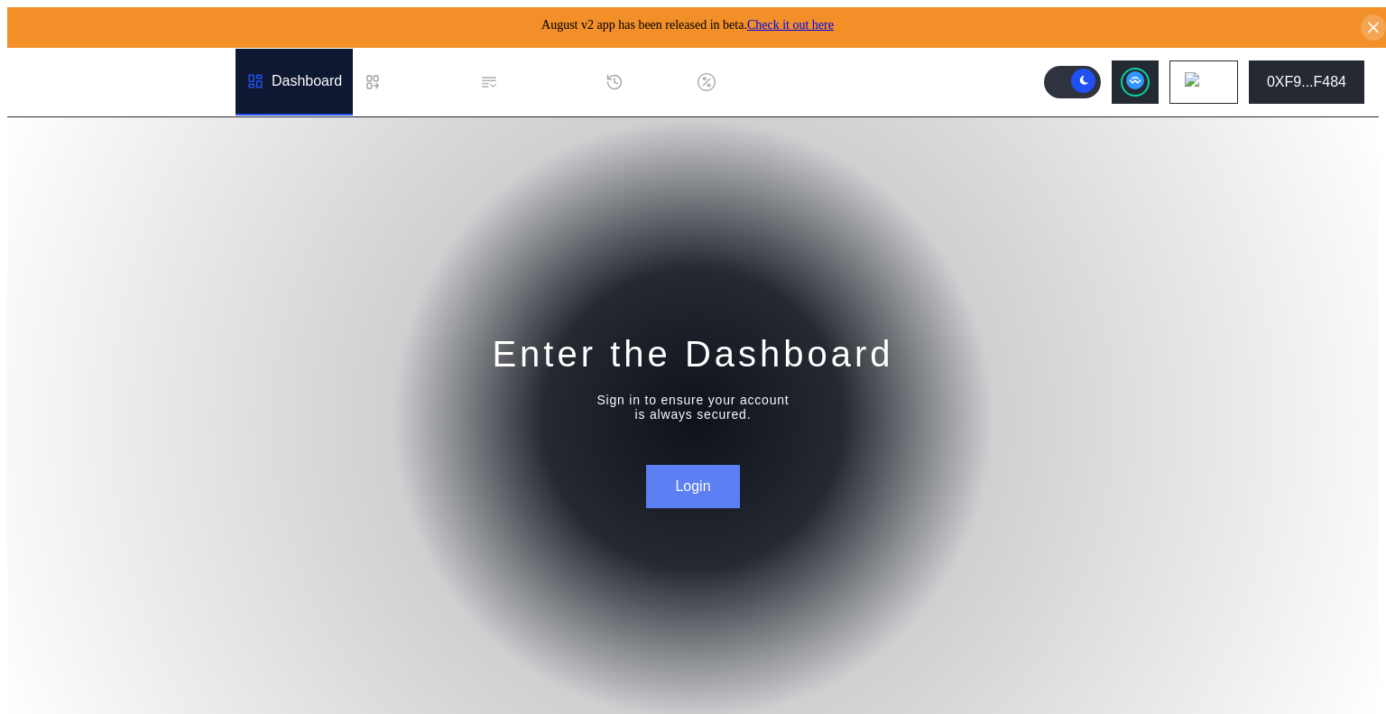
click at [688, 476] on button "Login" at bounding box center [692, 486] width 93 height 43
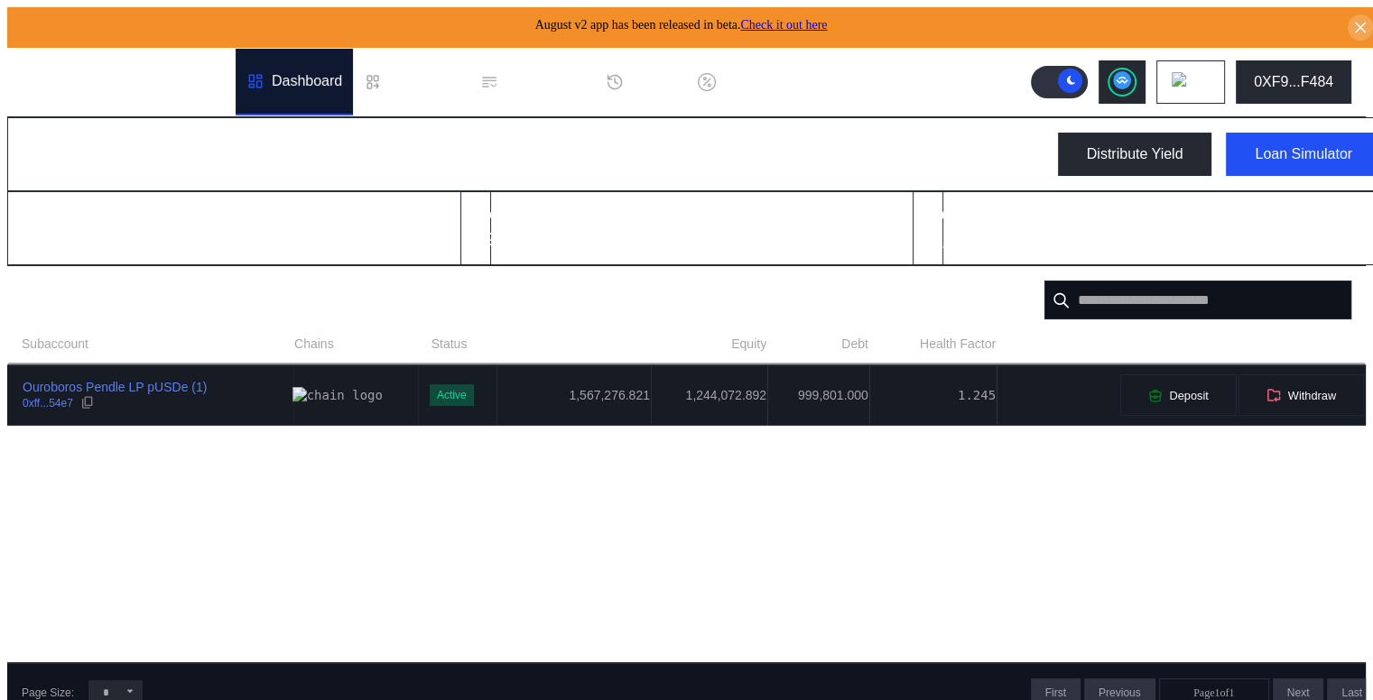
click at [292, 398] on div at bounding box center [337, 395] width 90 height 16
select select "*"
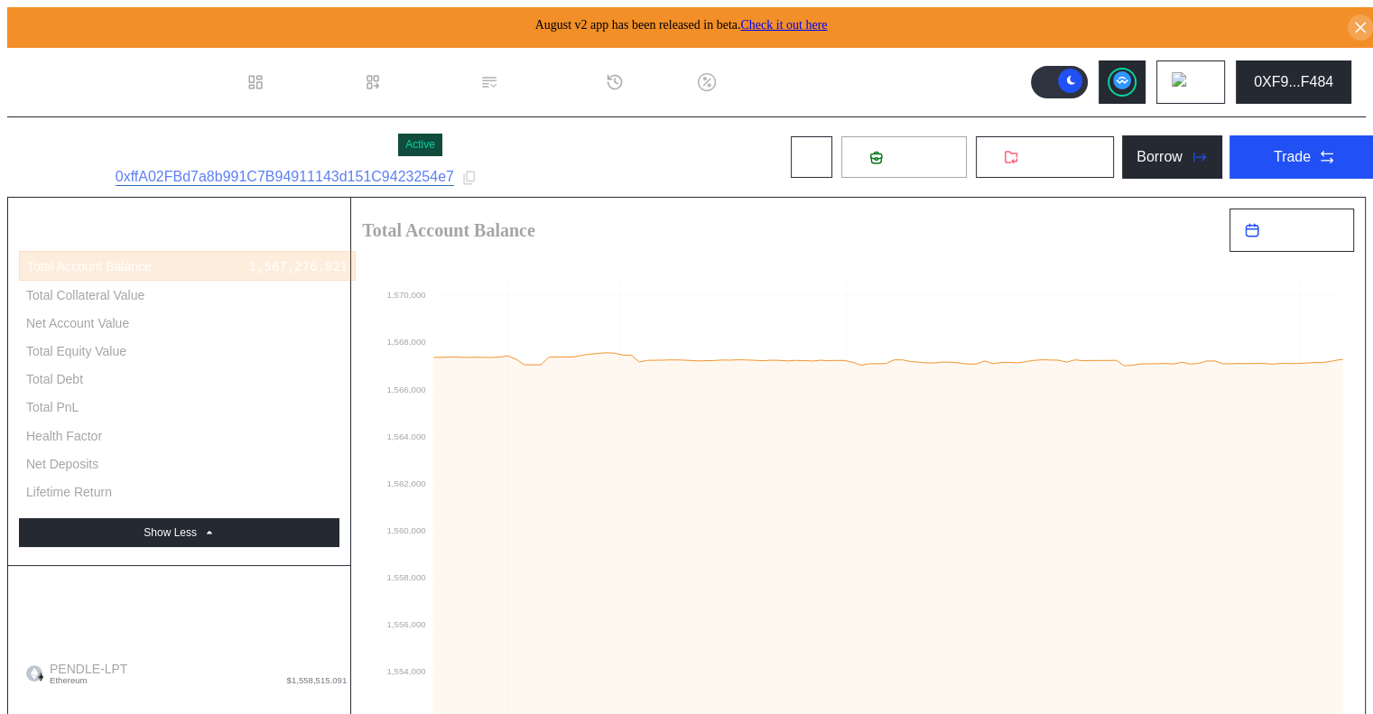
click at [890, 149] on span "Deposit" at bounding box center [914, 157] width 49 height 16
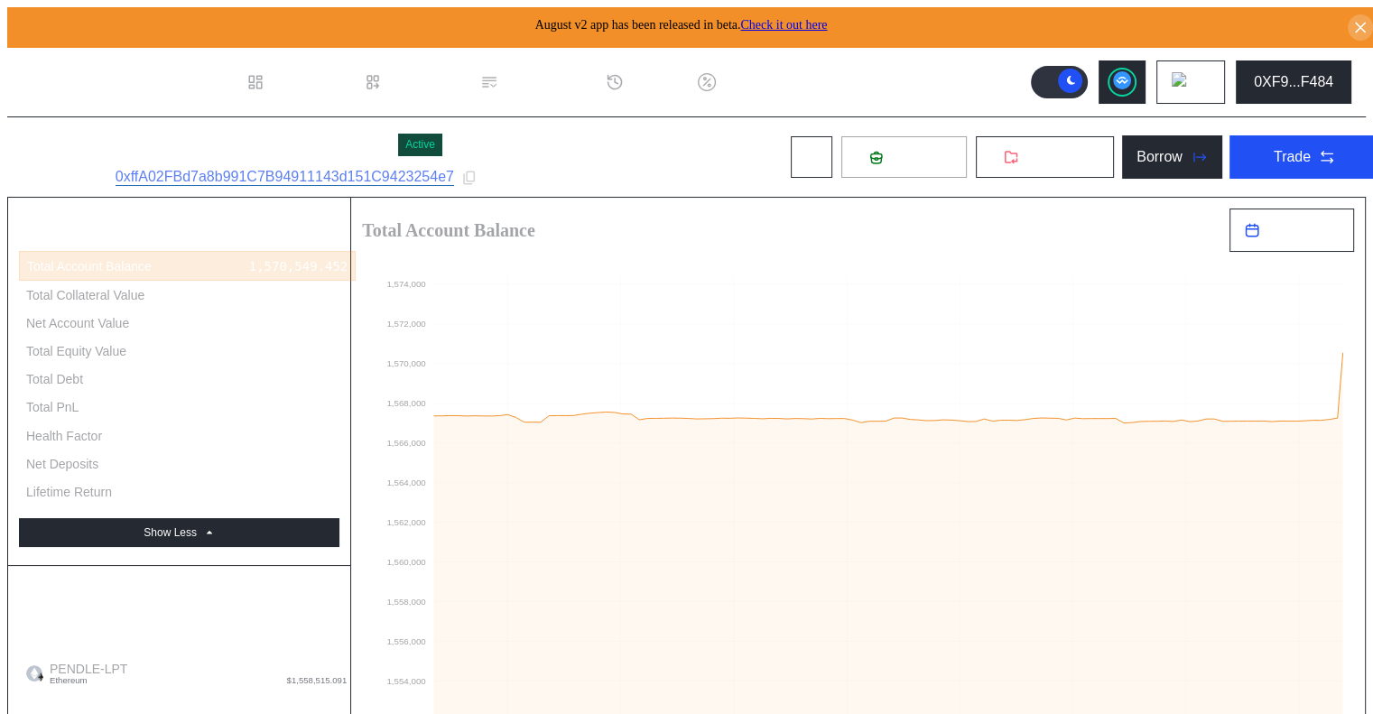
click at [913, 157] on span "Deposit" at bounding box center [914, 157] width 49 height 16
